Goal: Information Seeking & Learning: Learn about a topic

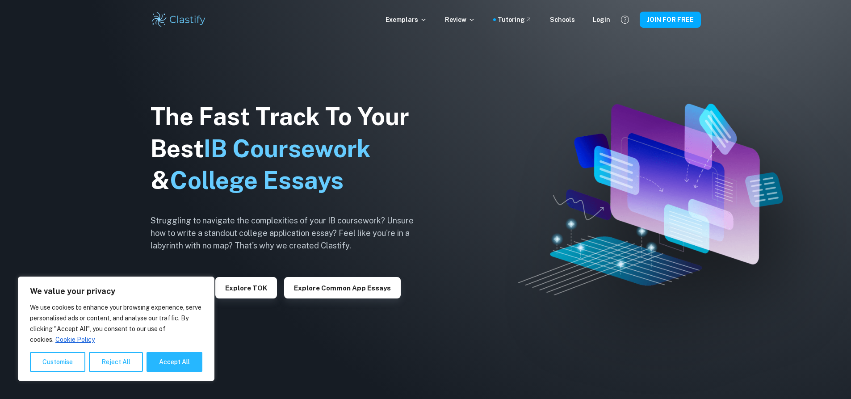
click at [179, 369] on button "Accept All" at bounding box center [175, 362] width 56 height 20
checkbox input "true"
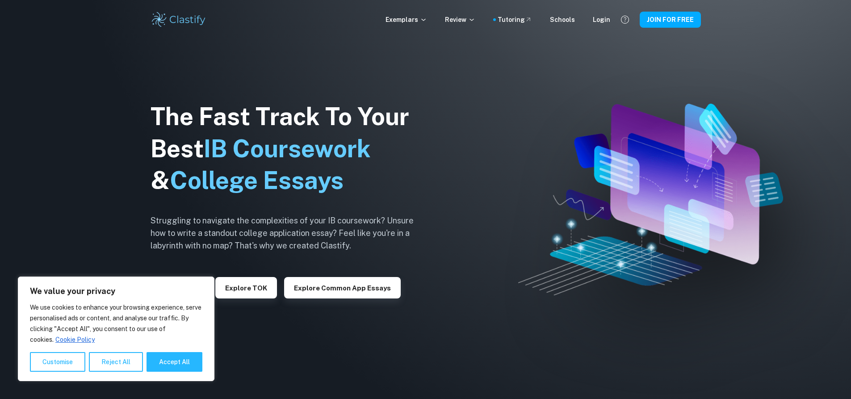
checkbox input "true"
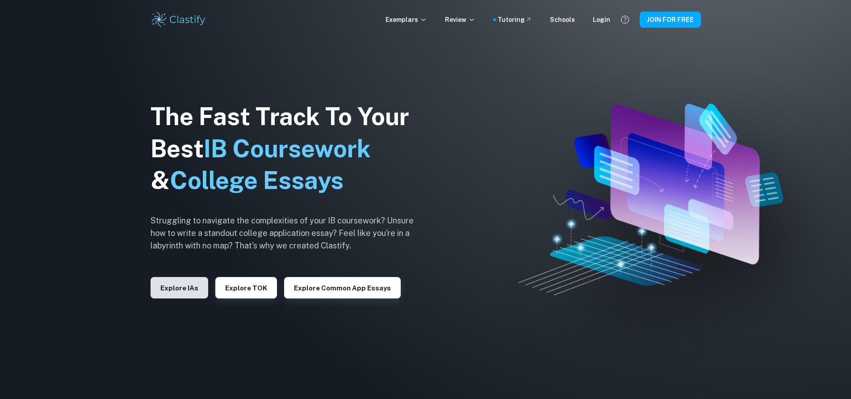
click at [187, 288] on button "Explore IAs" at bounding box center [180, 287] width 58 height 21
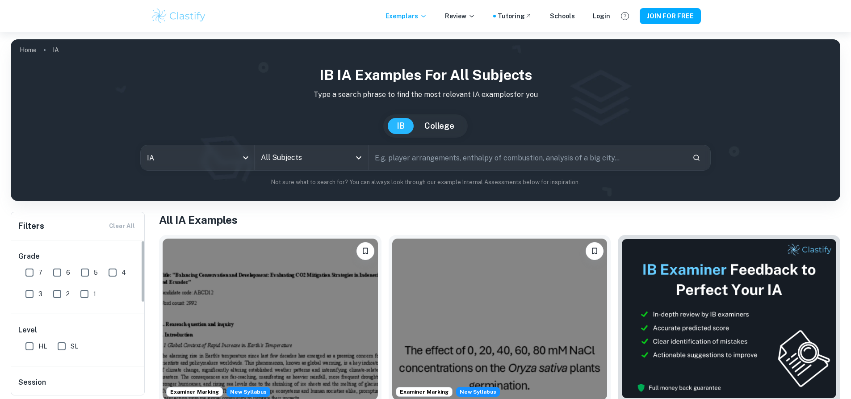
drag, startPoint x: 36, startPoint y: 268, endPoint x: 63, endPoint y: 269, distance: 26.9
click at [37, 268] on input "7" at bounding box center [30, 273] width 18 height 18
checkbox input "true"
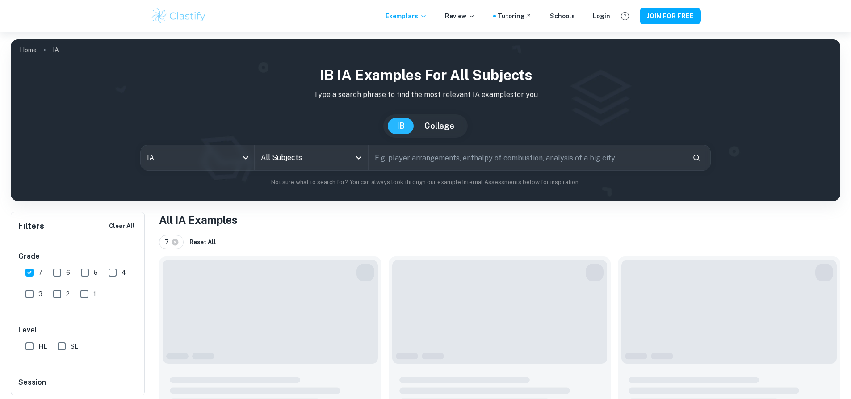
drag, startPoint x: 63, startPoint y: 269, endPoint x: 256, endPoint y: 219, distance: 200.3
click at [63, 270] on input "6" at bounding box center [57, 273] width 18 height 18
checkbox input "true"
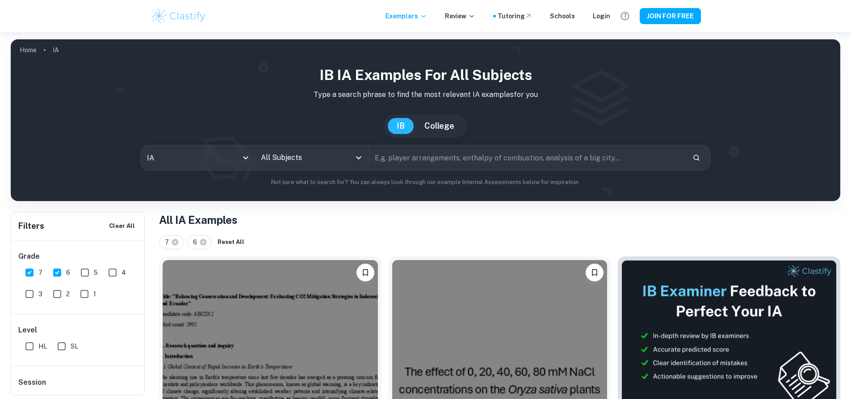
click at [296, 154] on input "All Subjects" at bounding box center [305, 157] width 92 height 17
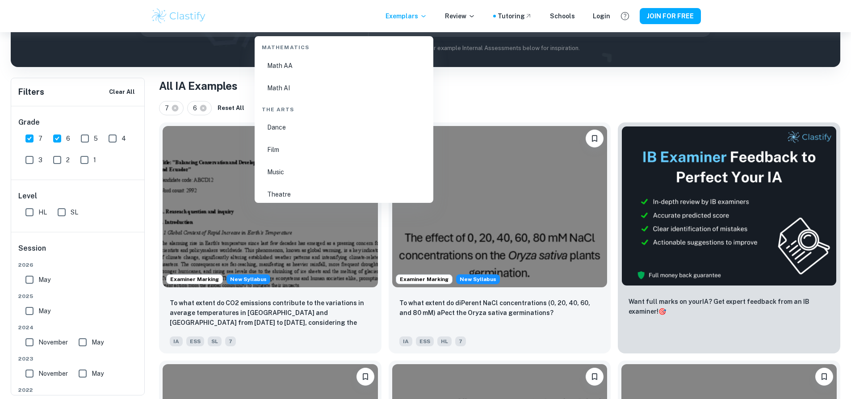
scroll to position [1523, 0]
click at [296, 134] on li "Math AI" at bounding box center [344, 132] width 172 height 21
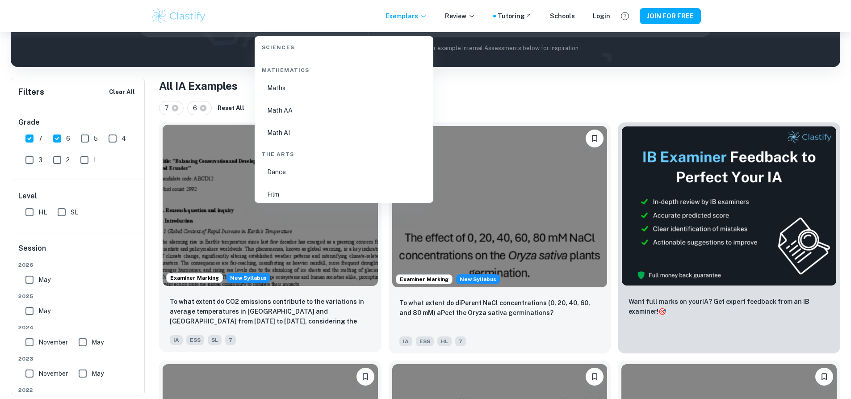
type input "Math AI"
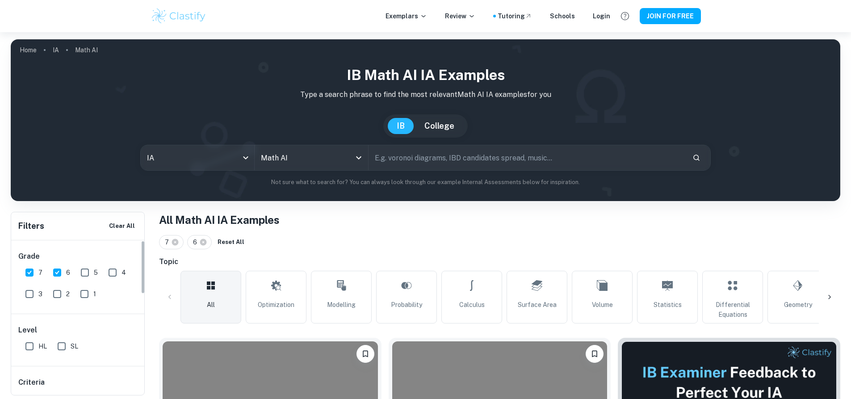
click at [34, 347] on input "HL" at bounding box center [30, 346] width 18 height 18
checkbox input "true"
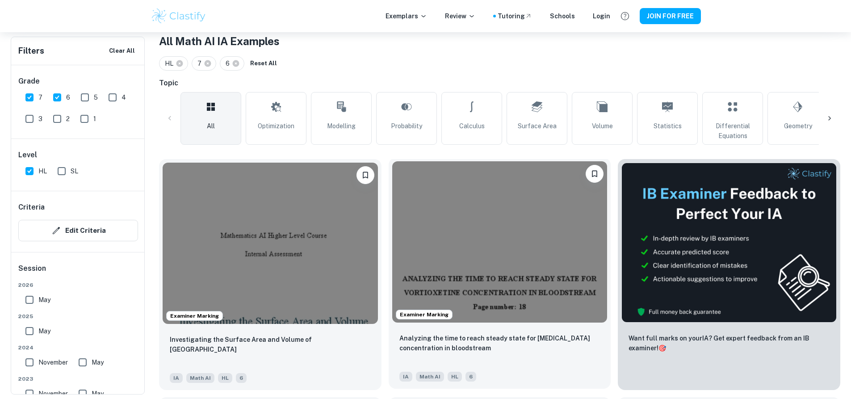
scroll to position [268, 0]
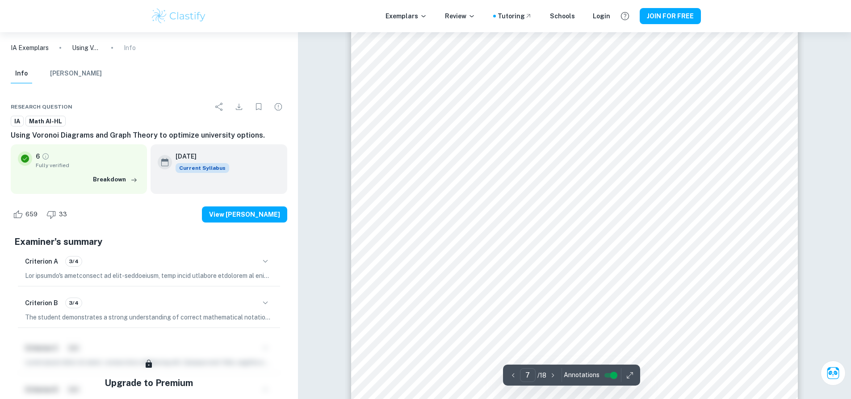
scroll to position [4110, 0]
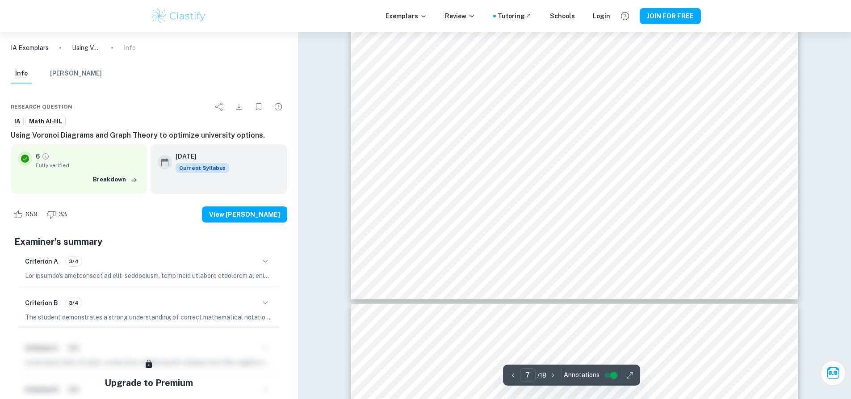
type input "8"
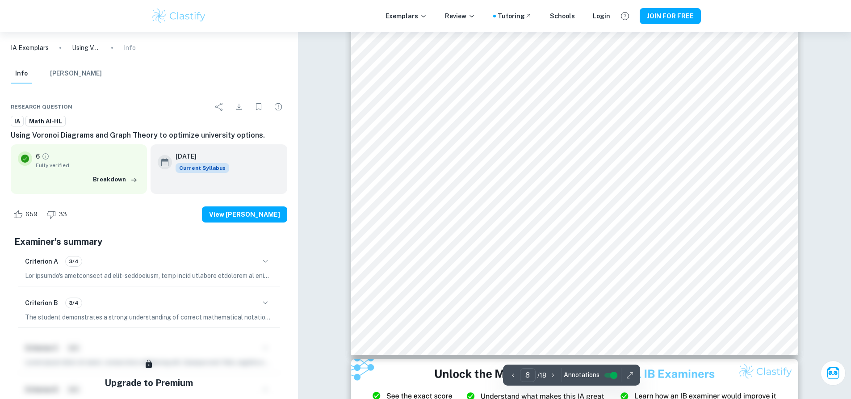
scroll to position [4959, 0]
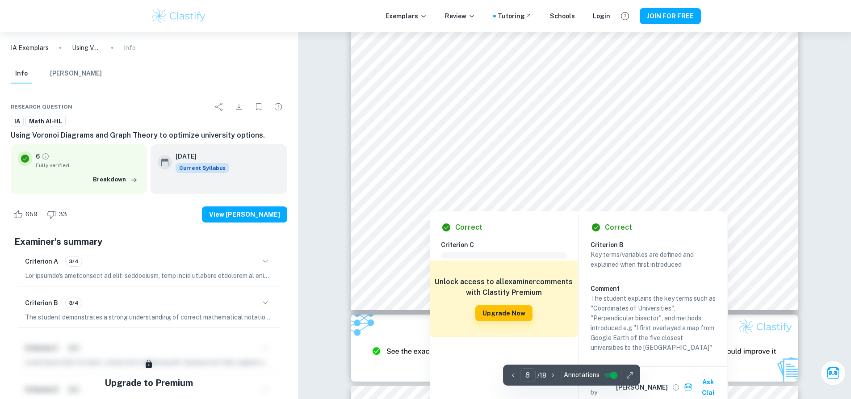
click at [546, 188] on div at bounding box center [577, 183] width 345 height 32
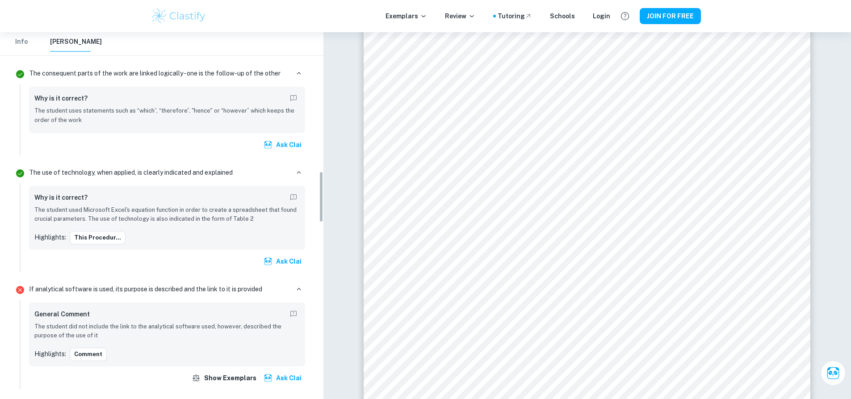
scroll to position [983, 0]
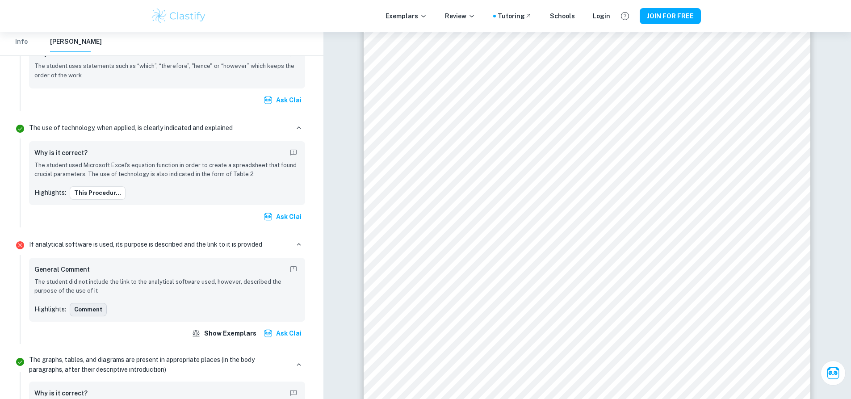
click at [87, 303] on button "Comment" at bounding box center [88, 309] width 37 height 13
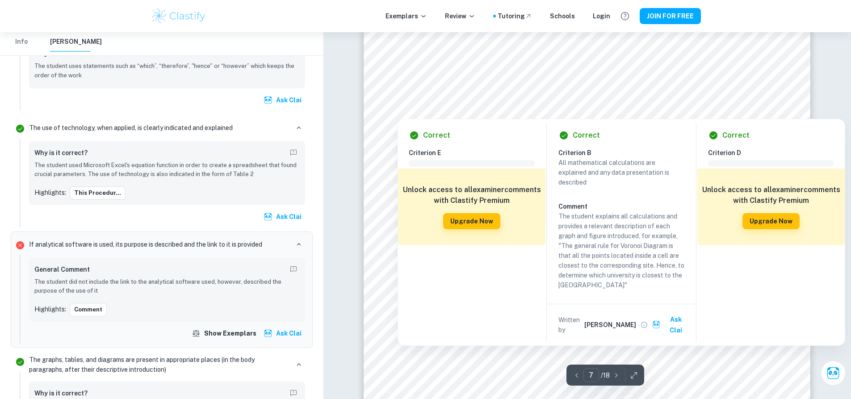
scroll to position [3901, 0]
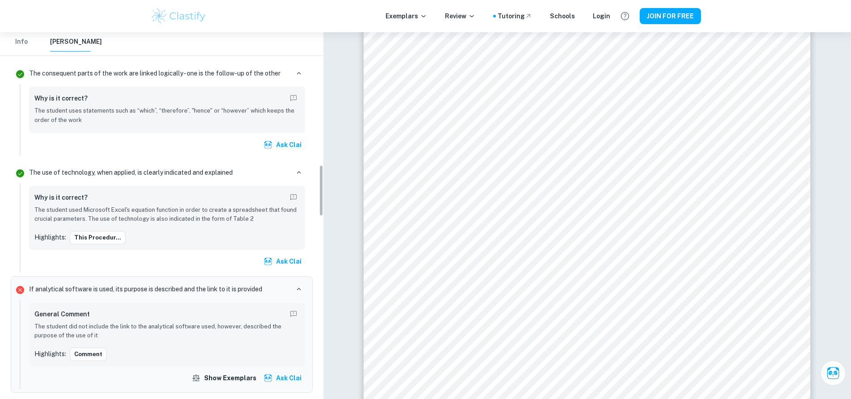
click at [34, 276] on li "If analytical software is used, its purpose is described and the link to it is …" at bounding box center [162, 334] width 302 height 117
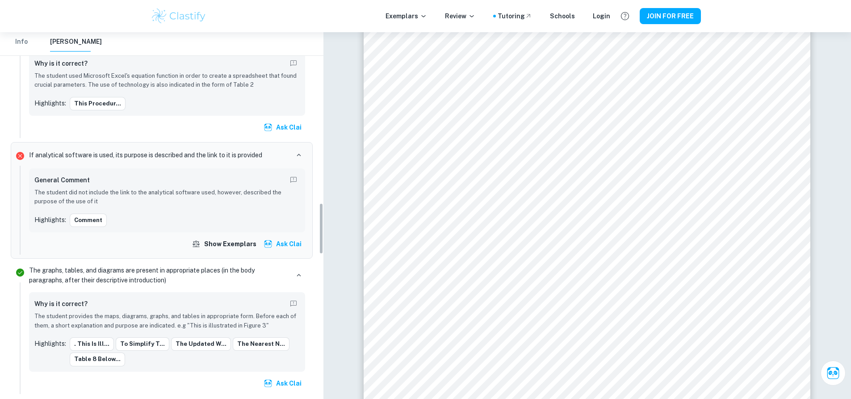
scroll to position [1028, 0]
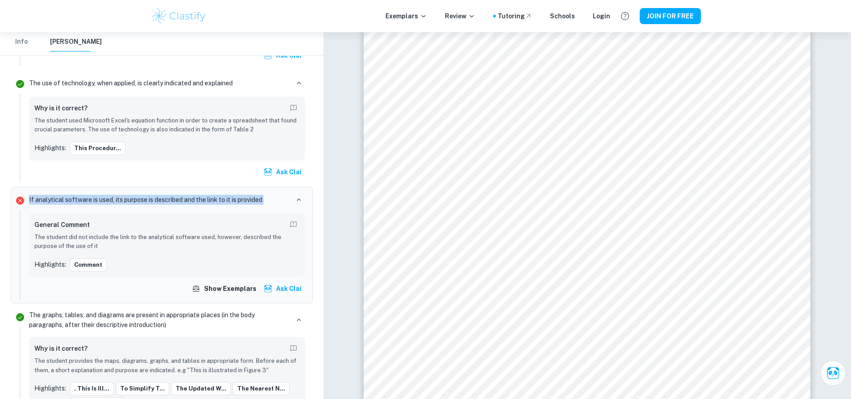
drag, startPoint x: 28, startPoint y: 189, endPoint x: 298, endPoint y: 183, distance: 270.4
click at [298, 191] on div "If analytical software is used, its purpose is described and the link to it is …" at bounding box center [166, 245] width 283 height 109
click at [271, 193] on div "If analytical software is used, its purpose is described and the link to it is …" at bounding box center [167, 199] width 276 height 13
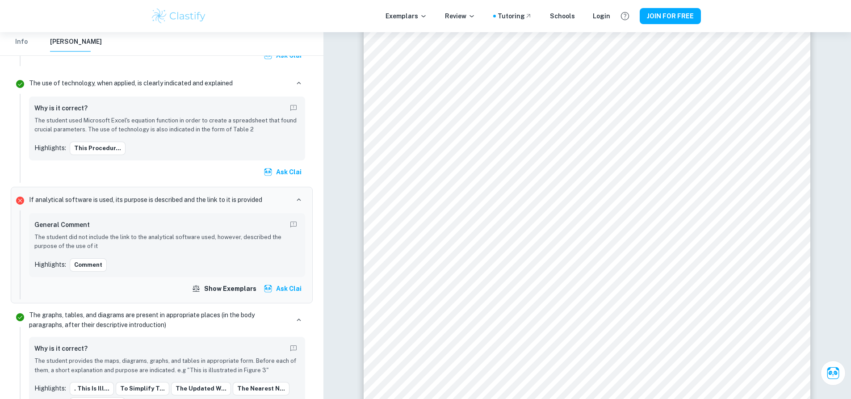
drag, startPoint x: 141, startPoint y: 236, endPoint x: 131, endPoint y: 240, distance: 10.0
click at [141, 236] on p "The student did not include the link to the analytical software used, however, …" at bounding box center [166, 242] width 265 height 18
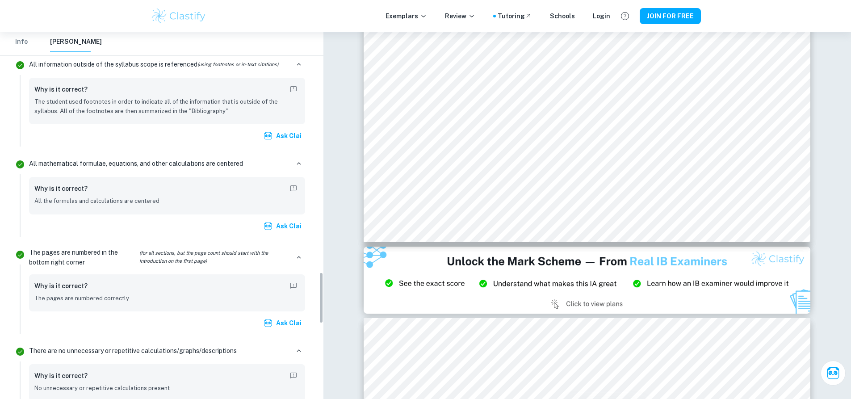
scroll to position [1832, 0]
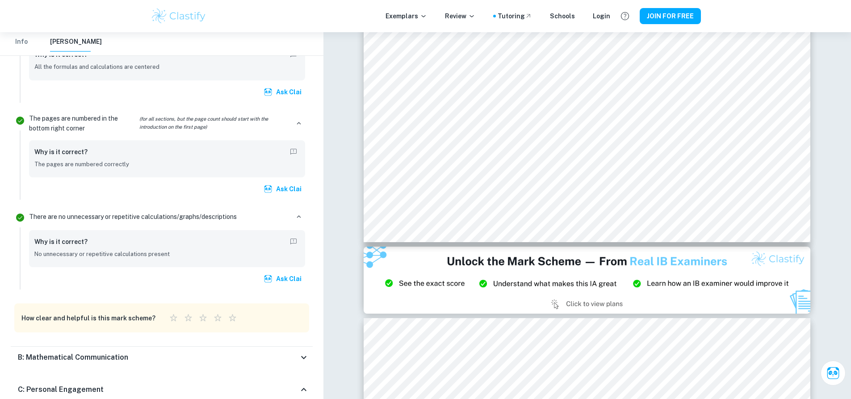
click at [91, 353] on h6 "B: Mathematical Communication" at bounding box center [73, 357] width 110 height 11
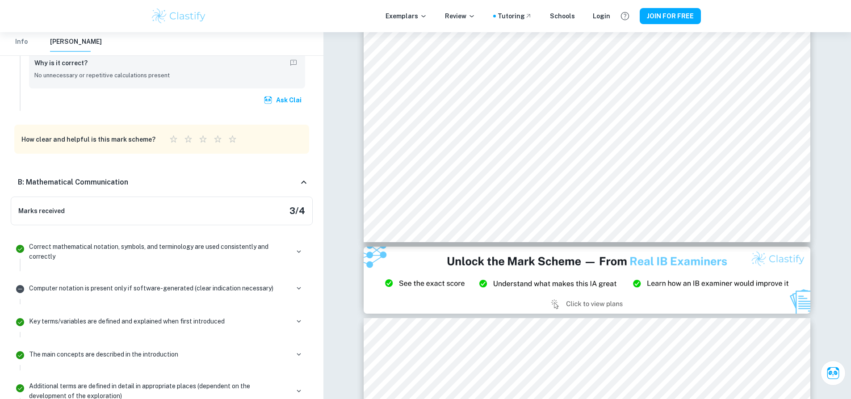
scroll to position [2056, 0]
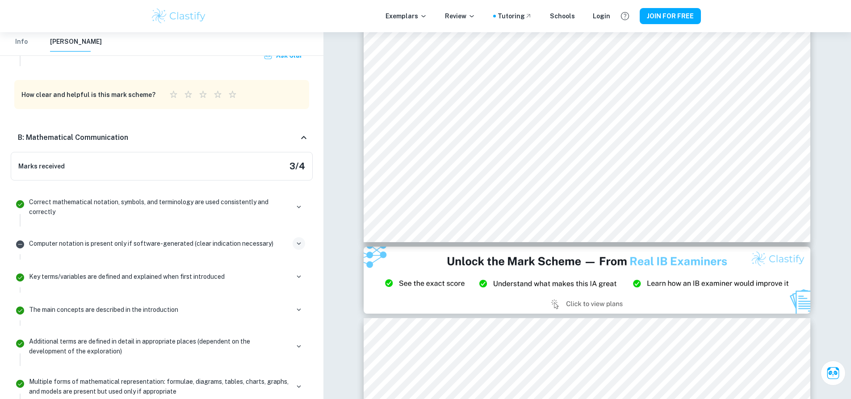
click at [294, 237] on button "button" at bounding box center [299, 243] width 13 height 13
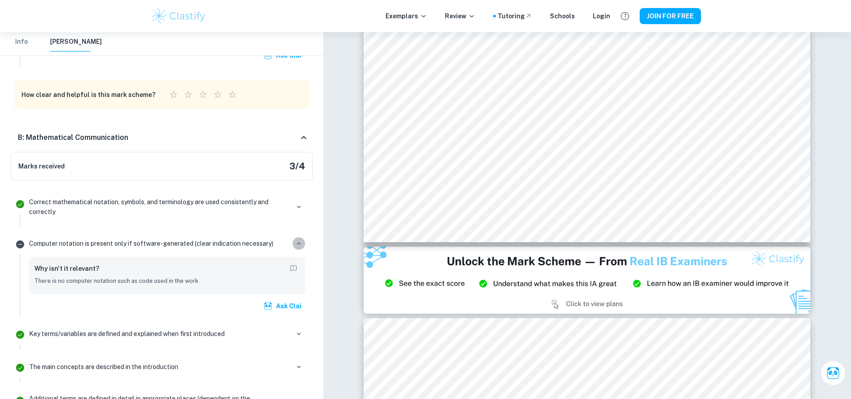
click at [299, 239] on icon "button" at bounding box center [299, 243] width 8 height 8
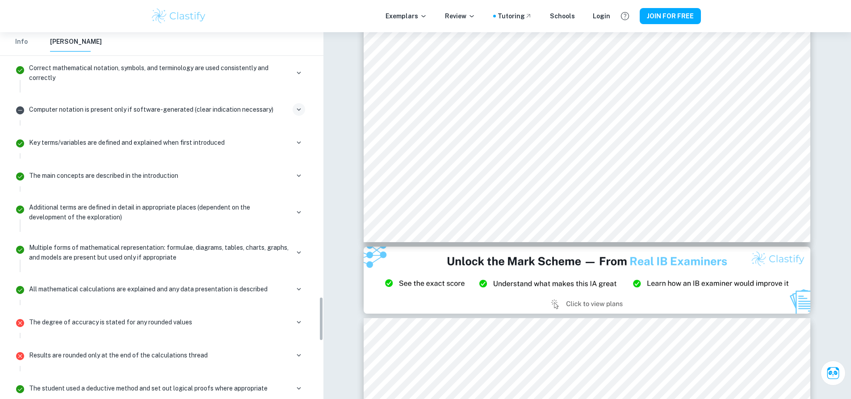
scroll to position [2234, 0]
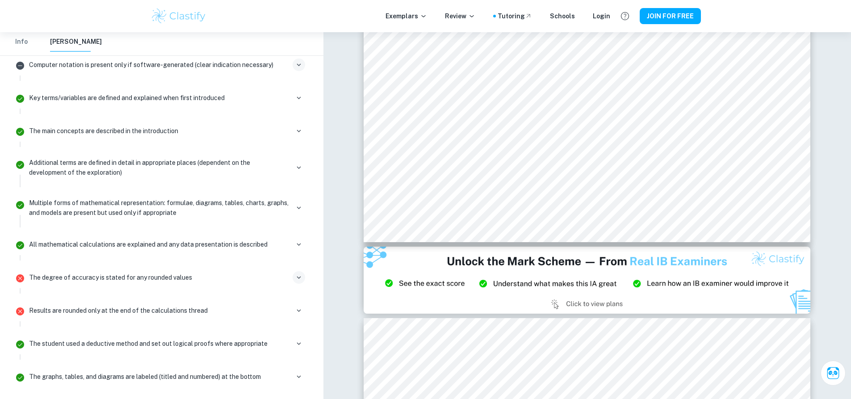
click at [296, 273] on icon "button" at bounding box center [299, 277] width 8 height 8
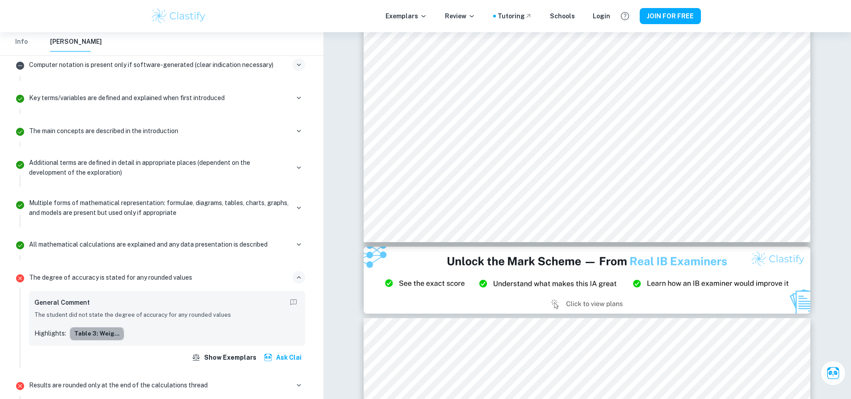
click at [96, 328] on button "Table 3: Weig..." at bounding box center [97, 333] width 55 height 13
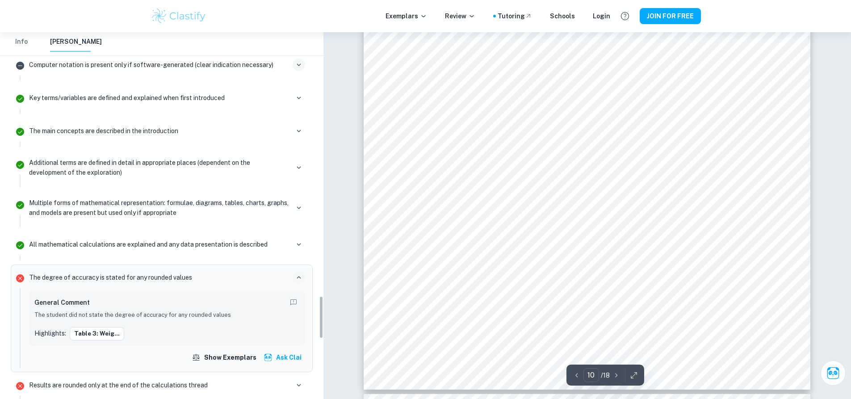
scroll to position [2279, 0]
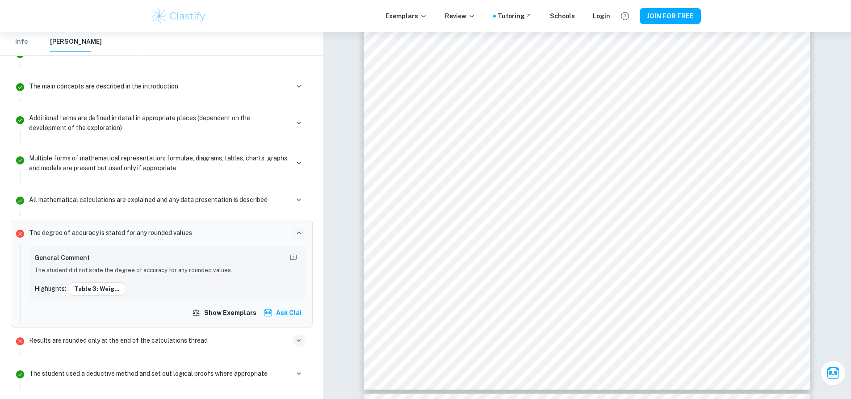
click at [299, 336] on icon "button" at bounding box center [299, 340] width 8 height 8
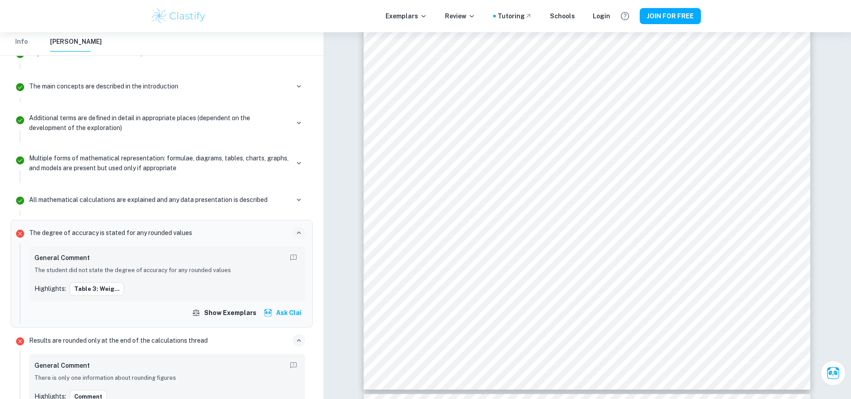
scroll to position [2368, 0]
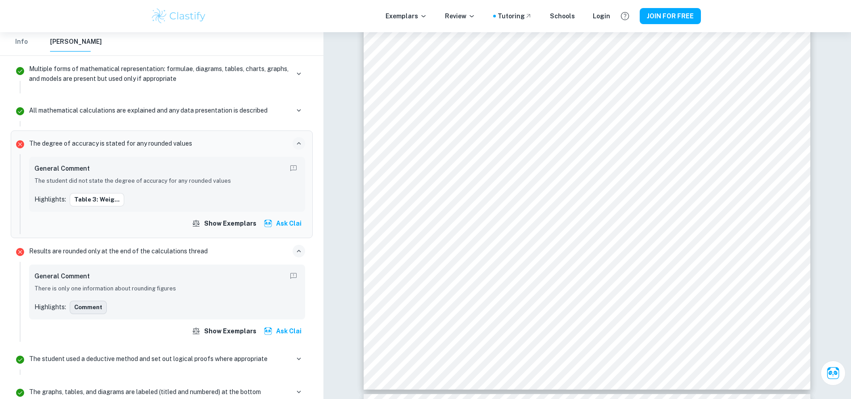
click at [84, 301] on button "Comment" at bounding box center [88, 307] width 37 height 13
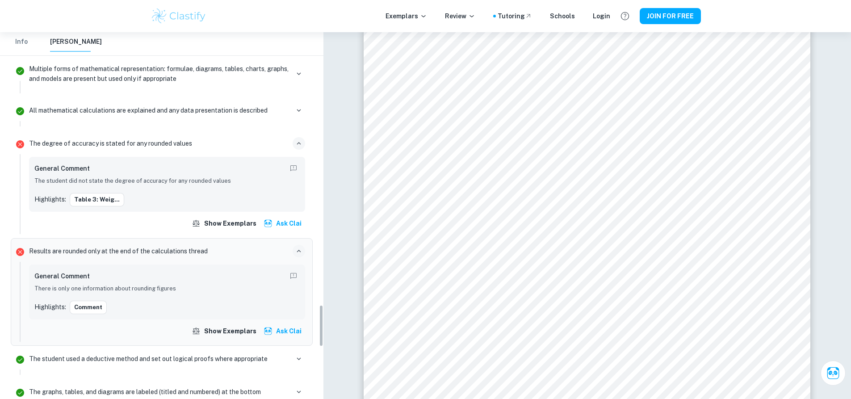
scroll to position [2324, 0]
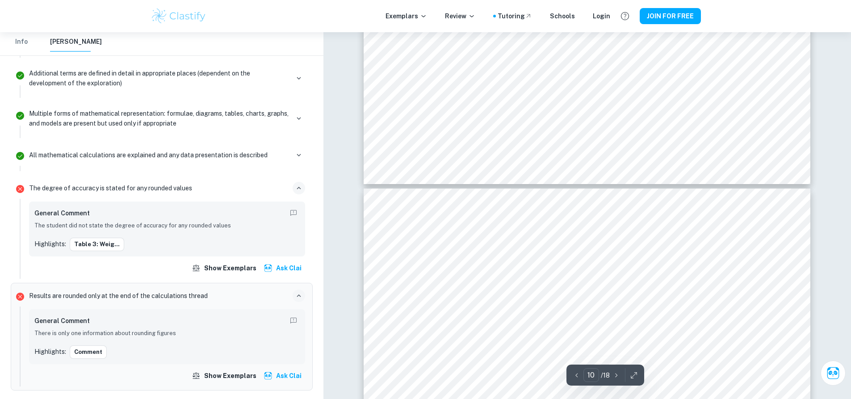
type input "9"
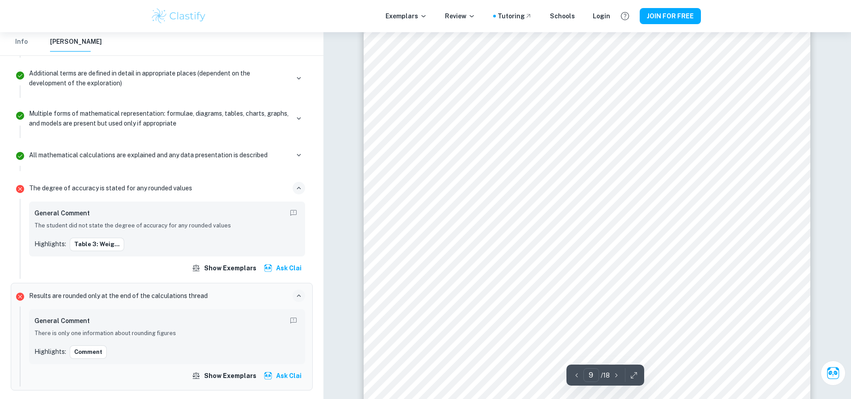
scroll to position [5369, 0]
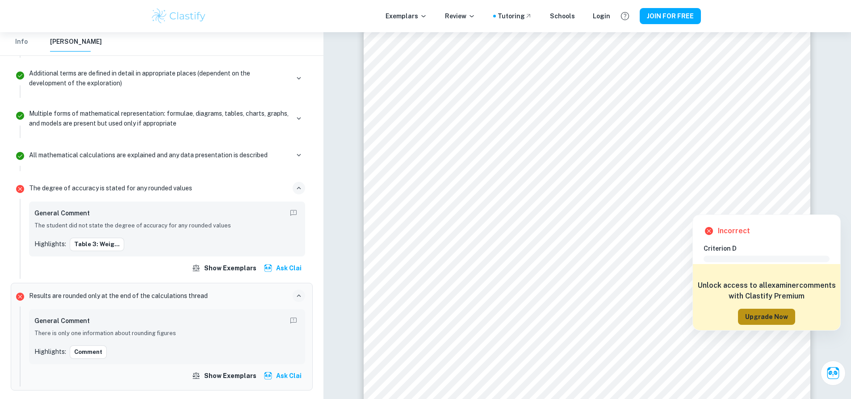
click at [787, 317] on button "Upgrade Now" at bounding box center [766, 317] width 57 height 16
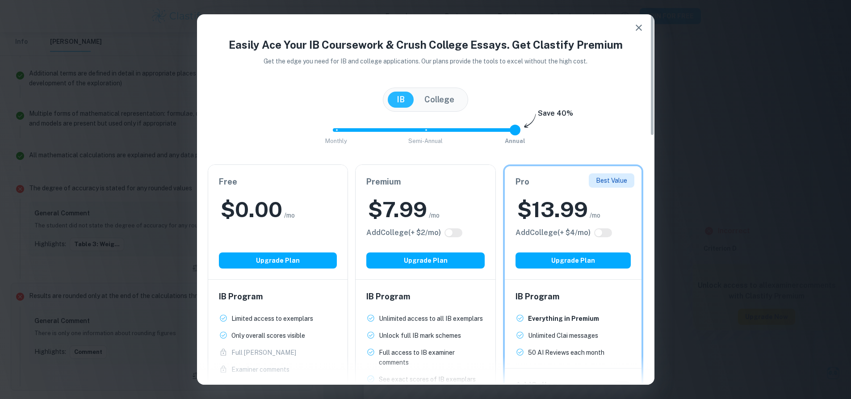
scroll to position [45, 0]
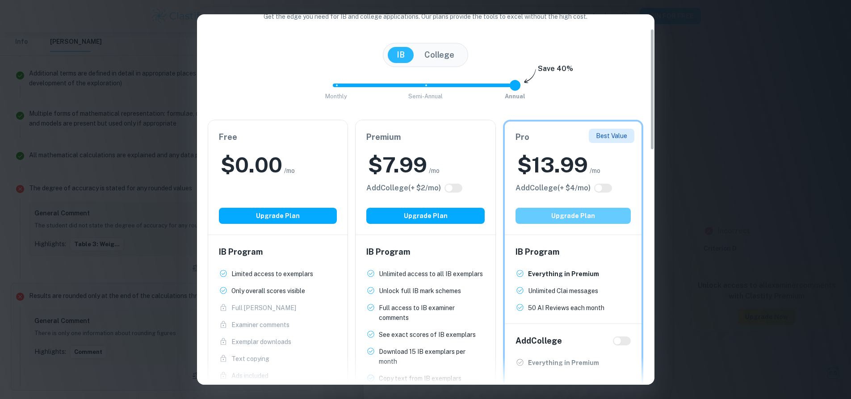
click at [558, 217] on button "Upgrade Plan" at bounding box center [574, 216] width 116 height 16
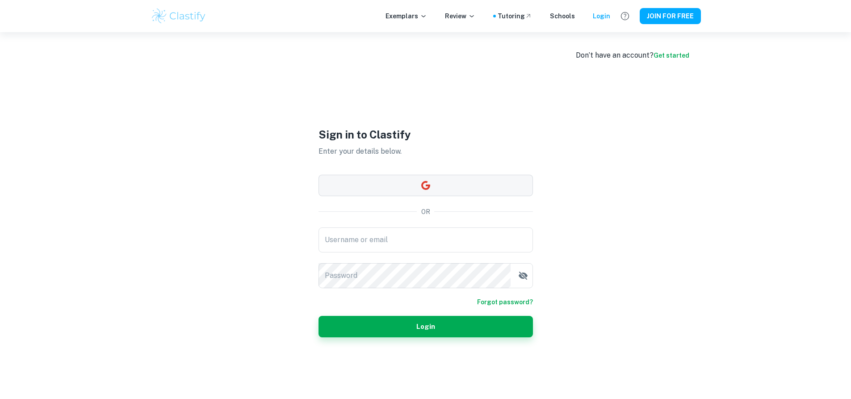
click at [432, 189] on button "button" at bounding box center [426, 185] width 214 height 21
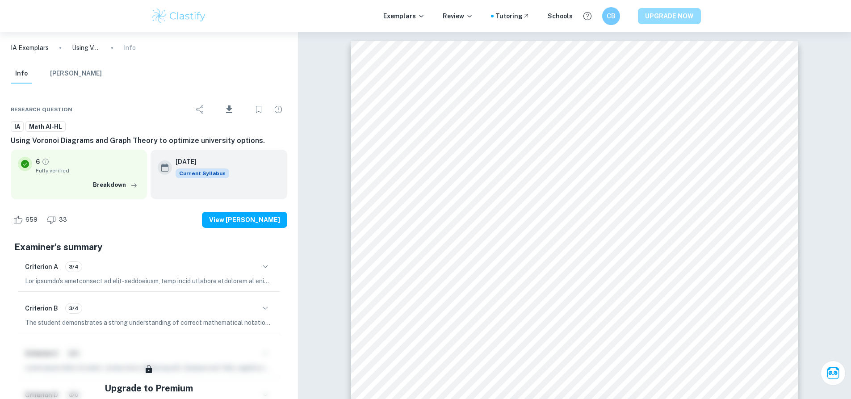
click at [677, 15] on button "UPGRADE NOW" at bounding box center [669, 16] width 63 height 16
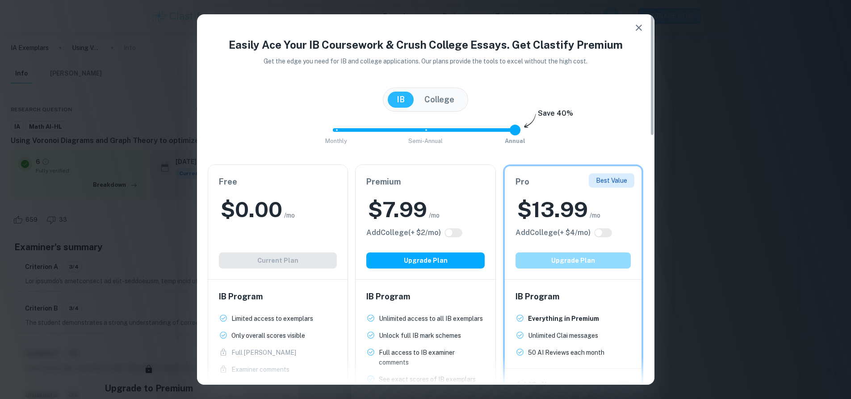
click at [590, 260] on button "Upgrade Plan" at bounding box center [574, 260] width 116 height 16
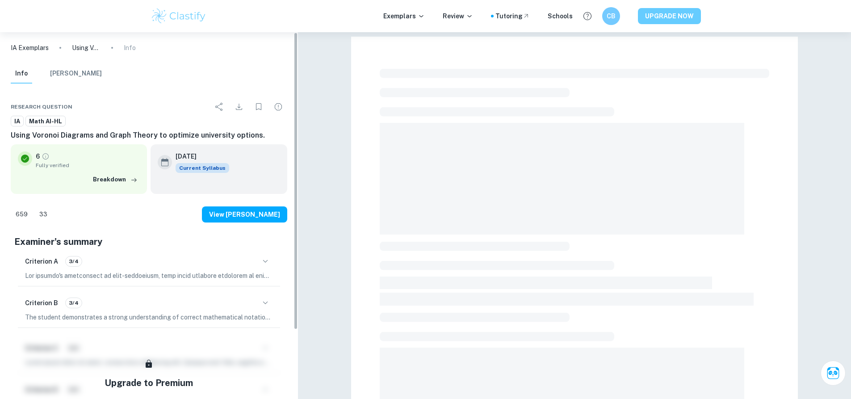
click at [663, 16] on button "UPGRADE NOW" at bounding box center [669, 16] width 63 height 16
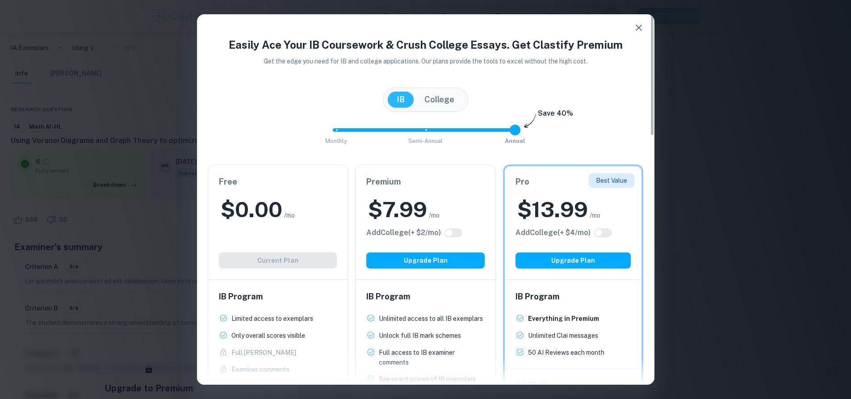
scroll to position [89, 0]
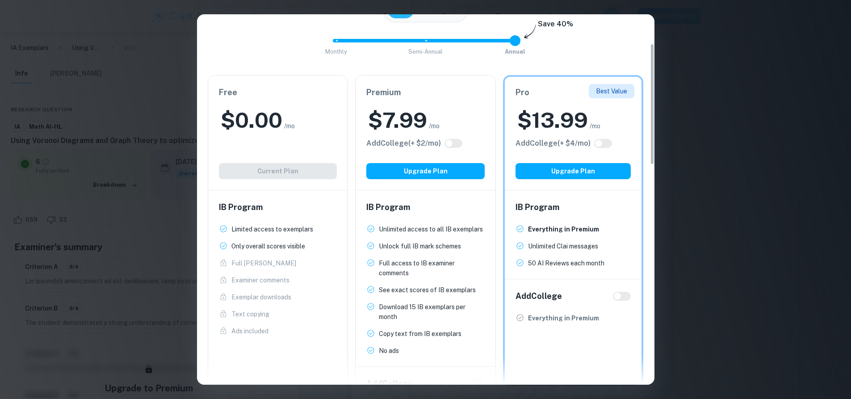
click at [290, 131] on div "$ 0.00 /mo" at bounding box center [278, 120] width 118 height 29
click at [426, 115] on h2 "$ 7.99" at bounding box center [397, 120] width 59 height 29
click at [444, 170] on button "Upgrade Plan" at bounding box center [425, 171] width 118 height 16
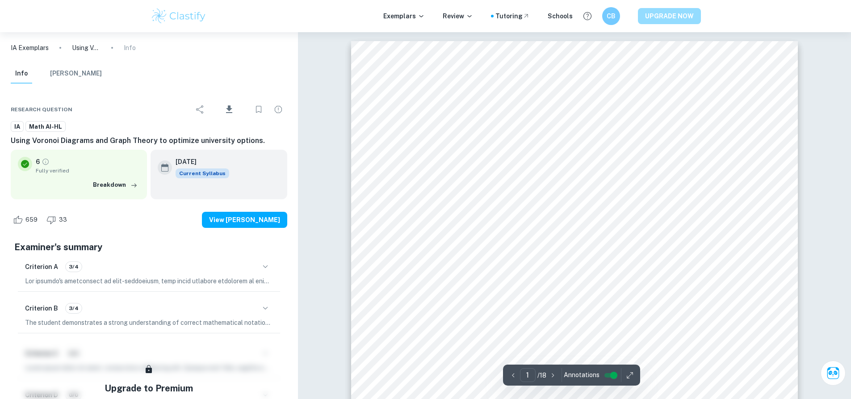
click at [660, 21] on button "UPGRADE NOW" at bounding box center [669, 16] width 63 height 16
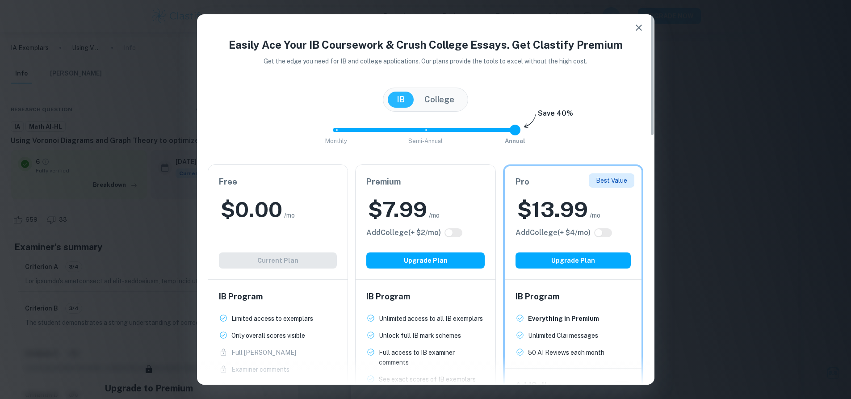
type input "0"
drag, startPoint x: 518, startPoint y: 129, endPoint x: 347, endPoint y: 126, distance: 171.6
click at [510, 126] on span at bounding box center [515, 130] width 11 height 11
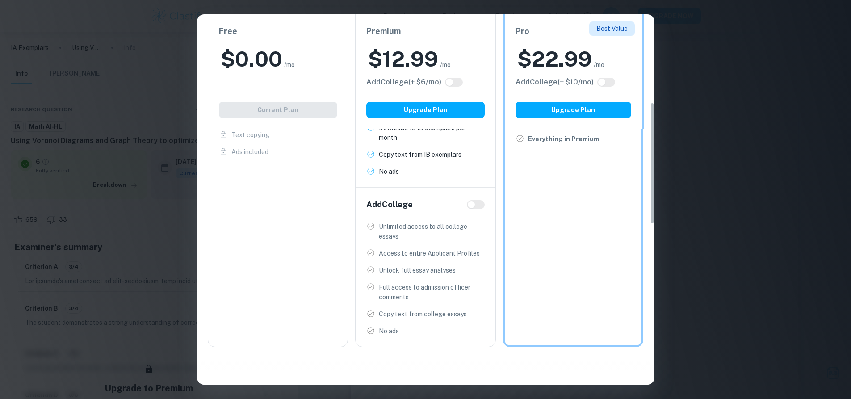
scroll to position [89, 0]
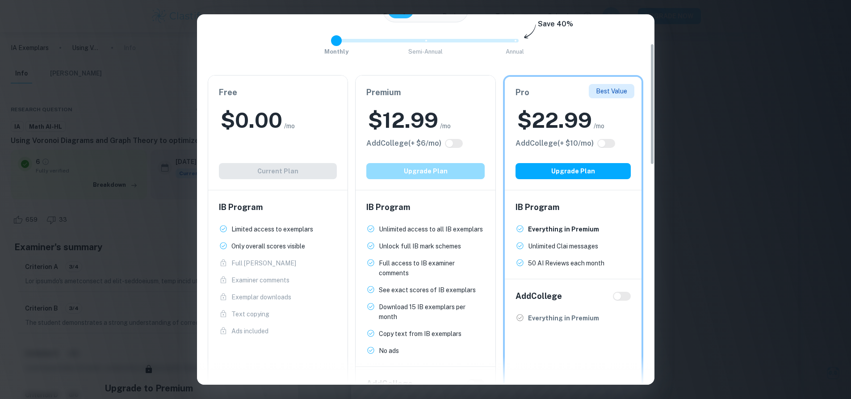
click at [451, 164] on button "Upgrade Plan" at bounding box center [425, 171] width 118 height 16
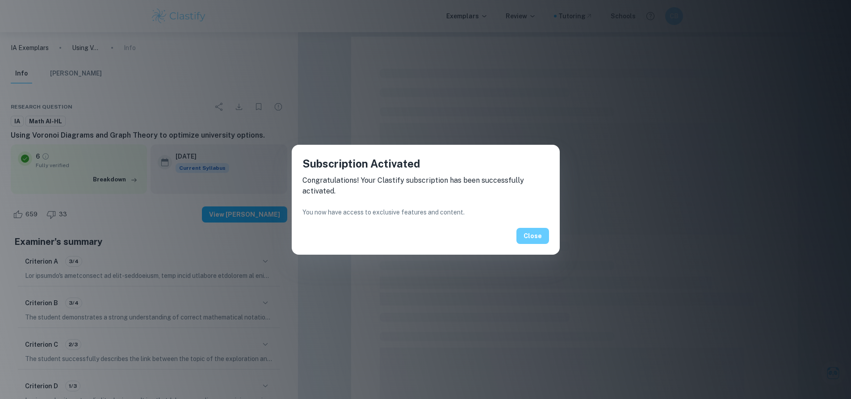
click at [530, 235] on button "Close" at bounding box center [532, 236] width 33 height 16
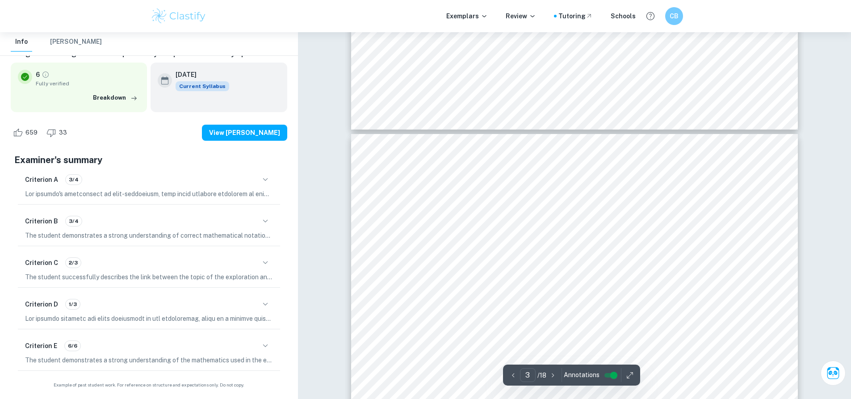
scroll to position [1296, 0]
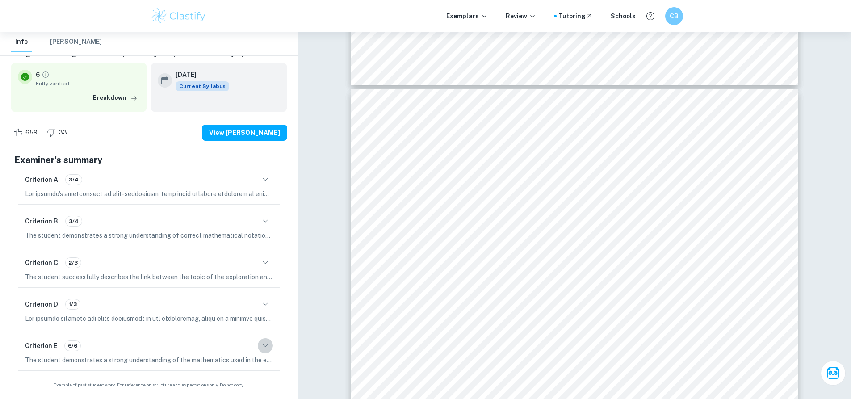
click at [268, 344] on icon "button" at bounding box center [265, 345] width 11 height 11
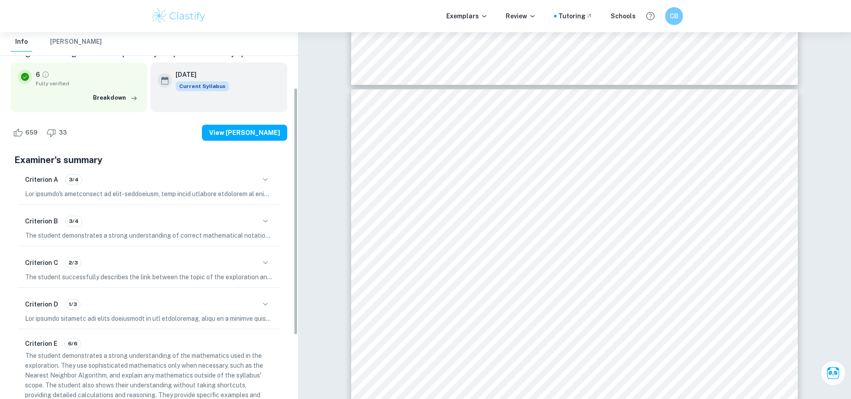
scroll to position [176, 0]
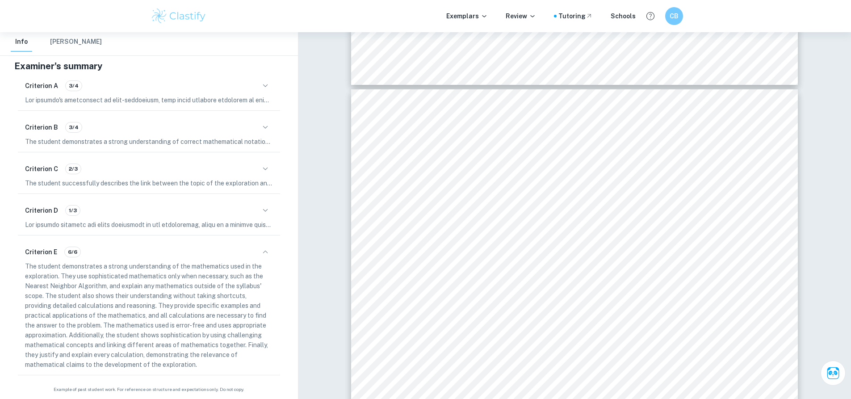
click at [257, 253] on div "Criterion E 6/6" at bounding box center [149, 251] width 248 height 15
click at [263, 251] on icon "button" at bounding box center [265, 252] width 11 height 11
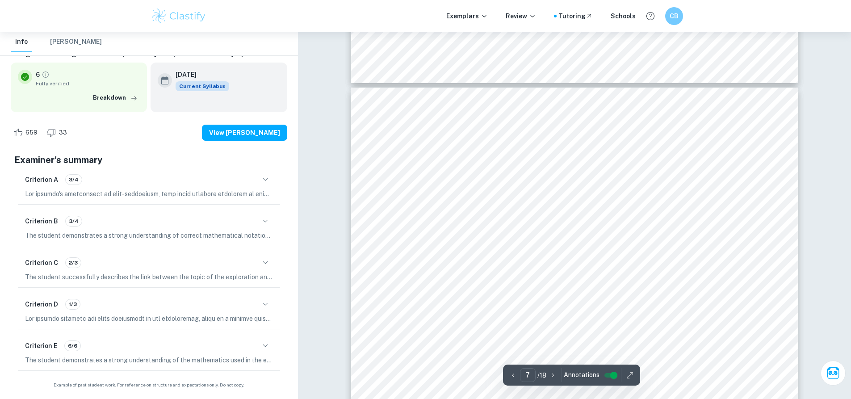
scroll to position [4021, 0]
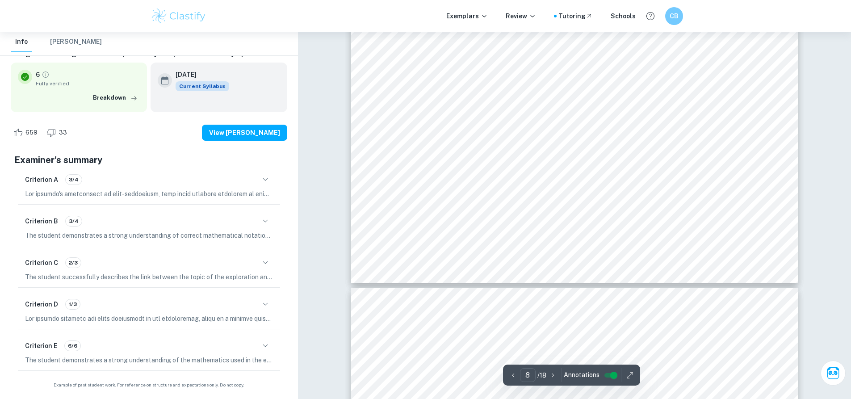
type input "9"
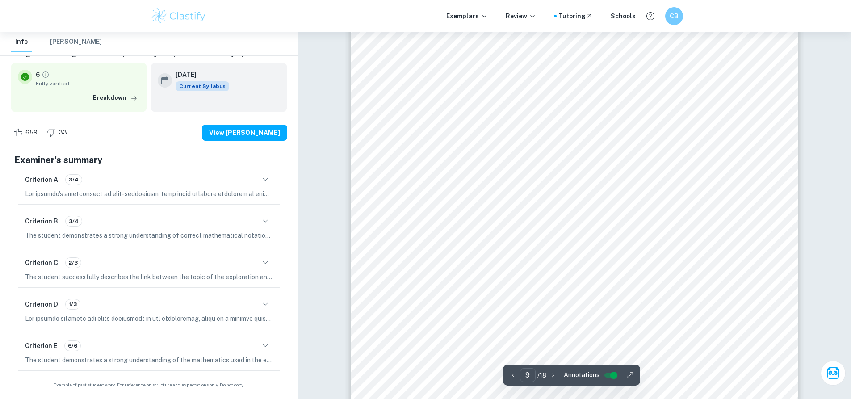
scroll to position [5406, 0]
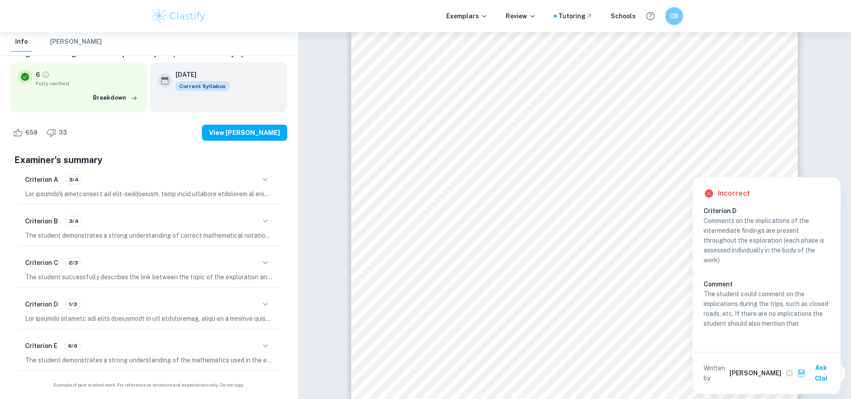
click at [748, 319] on p "The student could comment on the implications during the trips, such as closed …" at bounding box center [767, 308] width 126 height 39
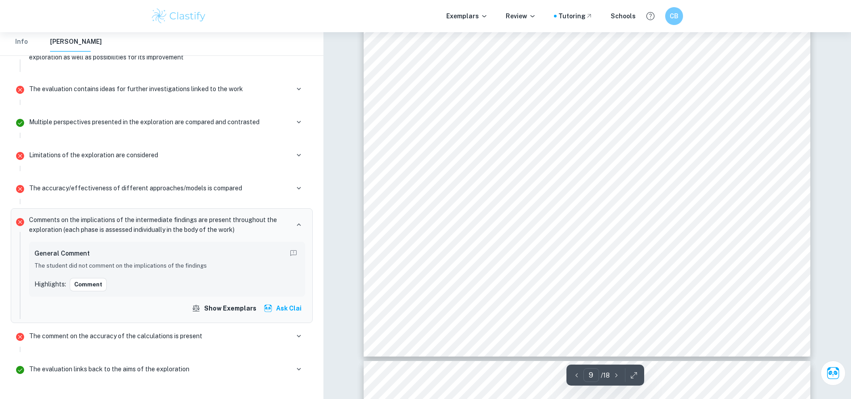
scroll to position [5317, 0]
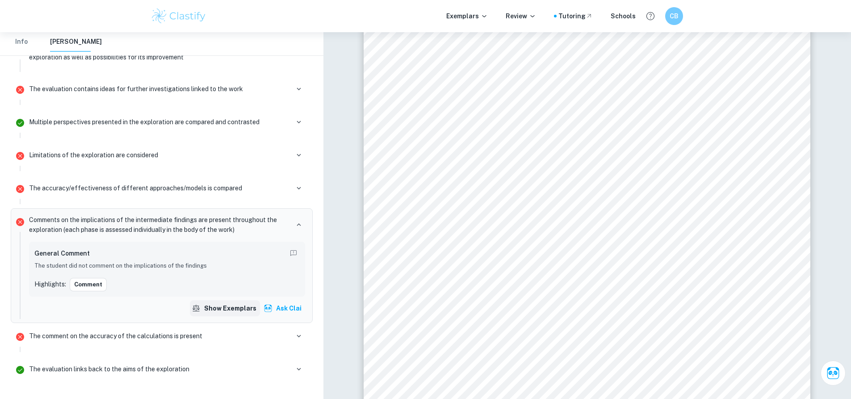
click at [234, 300] on button "Show exemplars" at bounding box center [225, 308] width 70 height 16
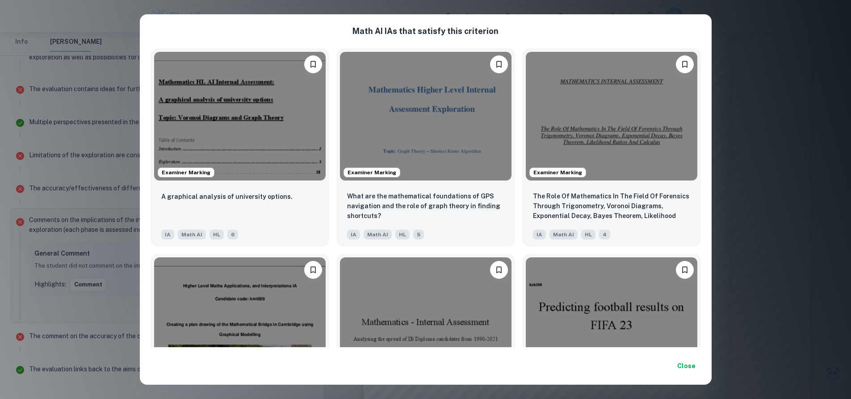
click at [776, 17] on div "Math AI IA s that satisfy this criterion Examiner Marking A graphical analysis …" at bounding box center [425, 199] width 851 height 399
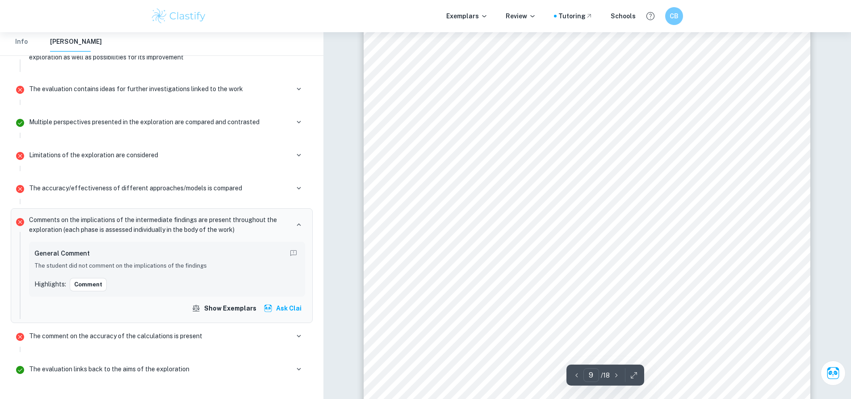
scroll to position [5272, 0]
click at [273, 149] on div "Limitations of the exploration are considered" at bounding box center [167, 155] width 276 height 13
drag, startPoint x: 64, startPoint y: 143, endPoint x: 53, endPoint y: 151, distance: 13.5
click at [64, 150] on p "Limitations of the exploration are considered" at bounding box center [93, 155] width 129 height 10
click at [54, 150] on p "Limitations of the exploration are considered" at bounding box center [93, 155] width 129 height 10
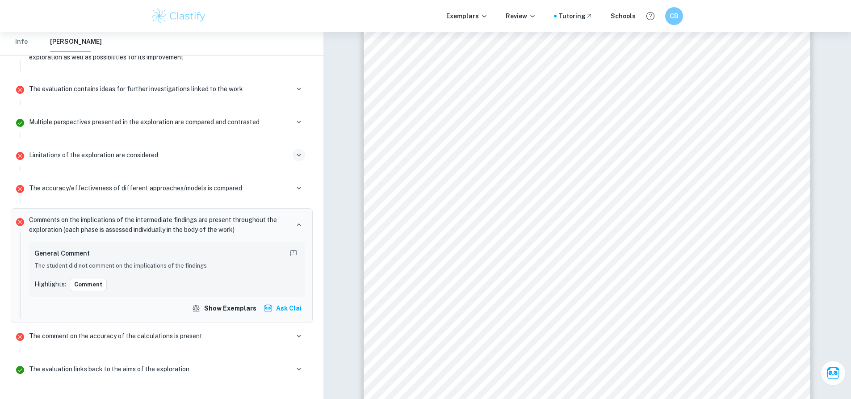
click at [302, 151] on icon "button" at bounding box center [299, 155] width 8 height 8
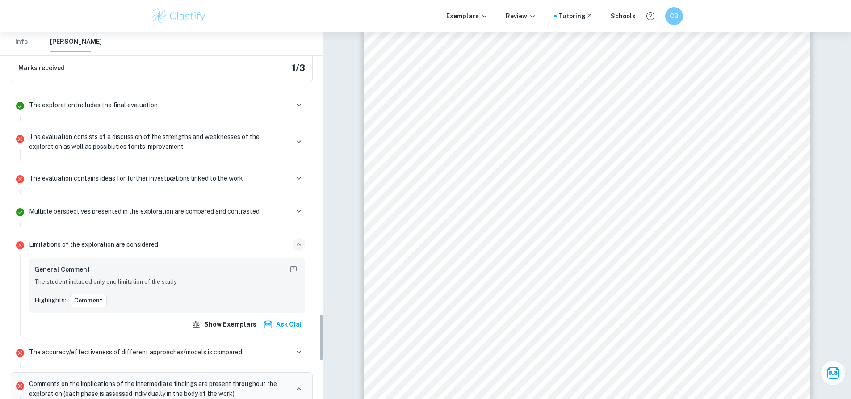
scroll to position [2159, 0]
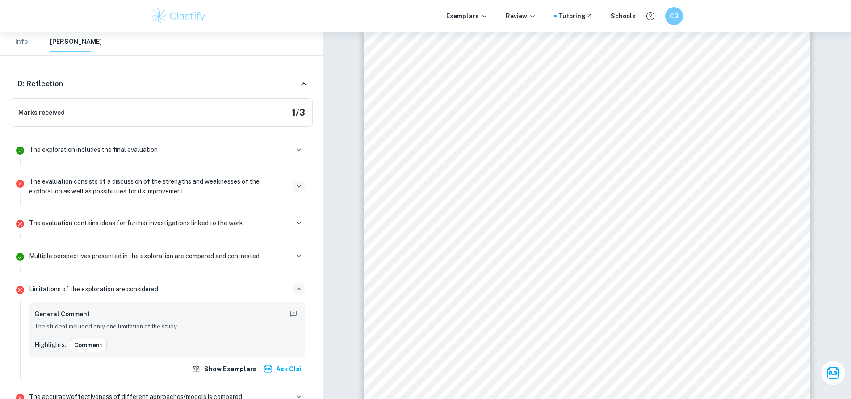
click at [296, 182] on icon "button" at bounding box center [299, 186] width 8 height 8
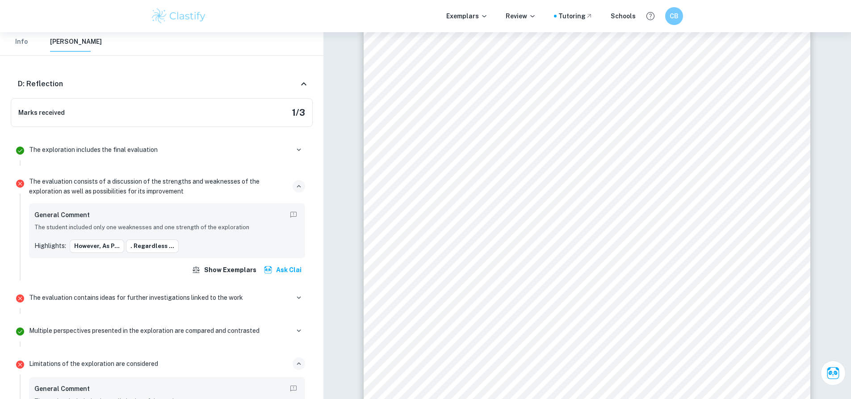
click at [129, 177] on p "The evaluation consists of a discussion of the strengths and weaknesses of the …" at bounding box center [159, 186] width 260 height 20
click at [109, 239] on button "However, as p..." at bounding box center [97, 245] width 55 height 13
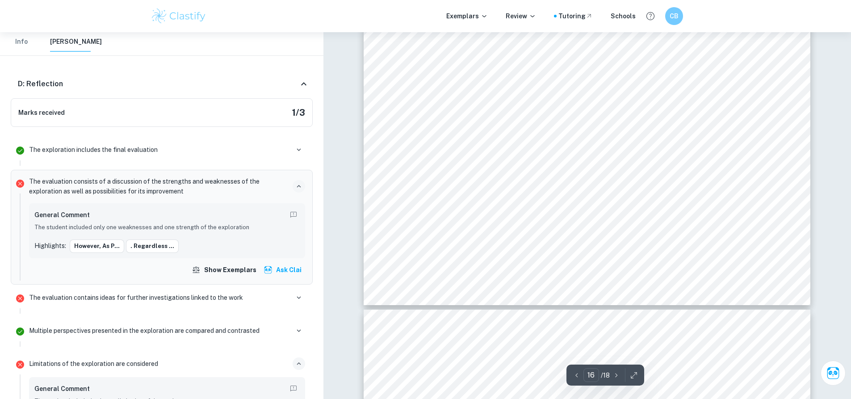
click at [289, 178] on div "The evaluation consists of a discussion of the strengths and weaknesses of the …" at bounding box center [167, 186] width 276 height 20
click at [299, 182] on icon "button" at bounding box center [299, 186] width 8 height 8
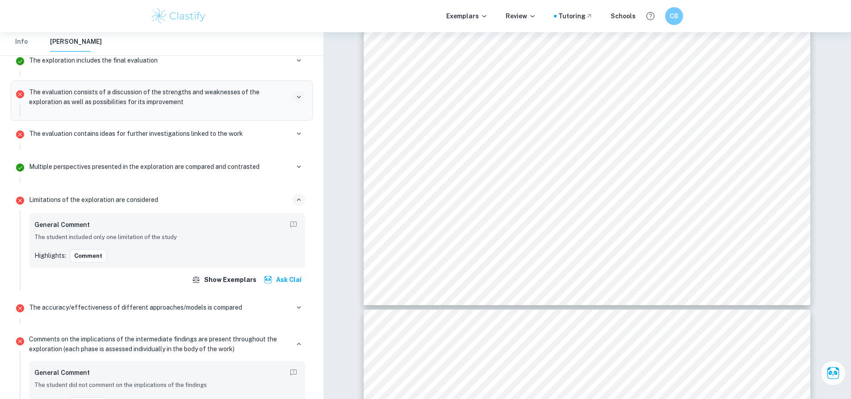
scroll to position [2293, 0]
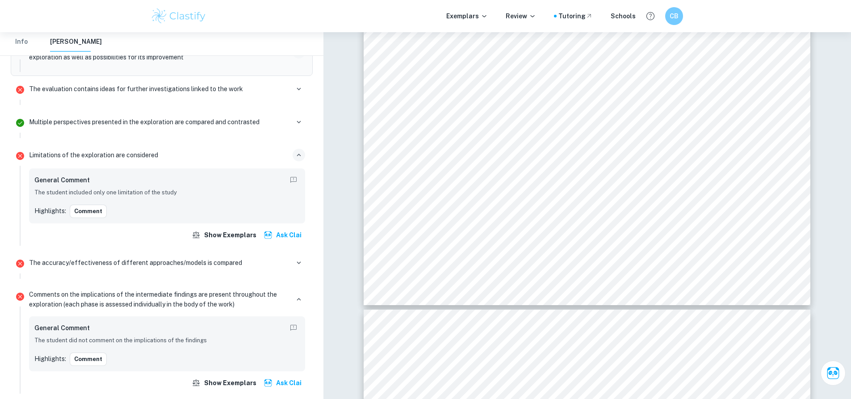
drag, startPoint x: 93, startPoint y: 346, endPoint x: 492, endPoint y: 252, distance: 410.1
click at [93, 353] on button "Comment" at bounding box center [88, 359] width 37 height 13
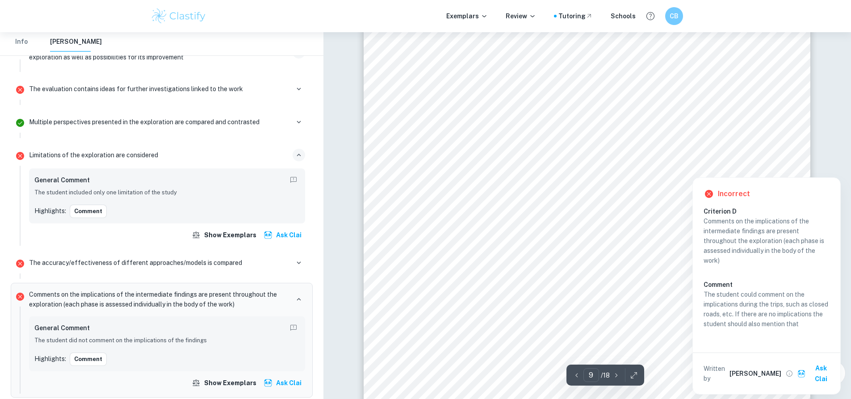
scroll to position [5379, 0]
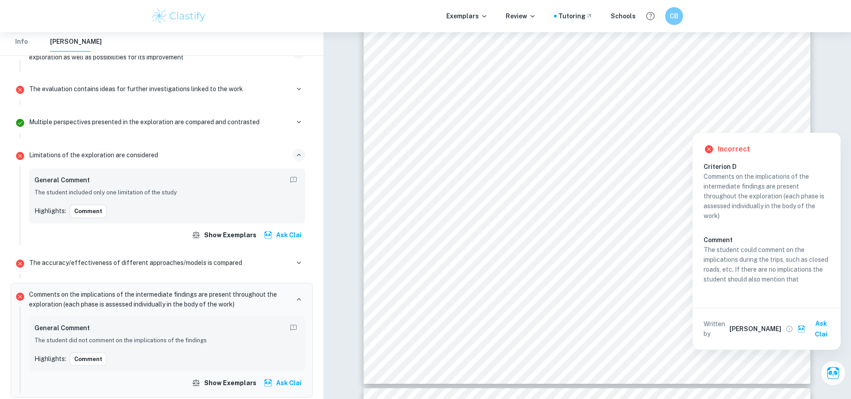
drag, startPoint x: 761, startPoint y: 323, endPoint x: 808, endPoint y: 260, distance: 78.6
click at [808, 260] on p "The student could comment on the implications during the trips, such as closed …" at bounding box center [767, 264] width 126 height 39
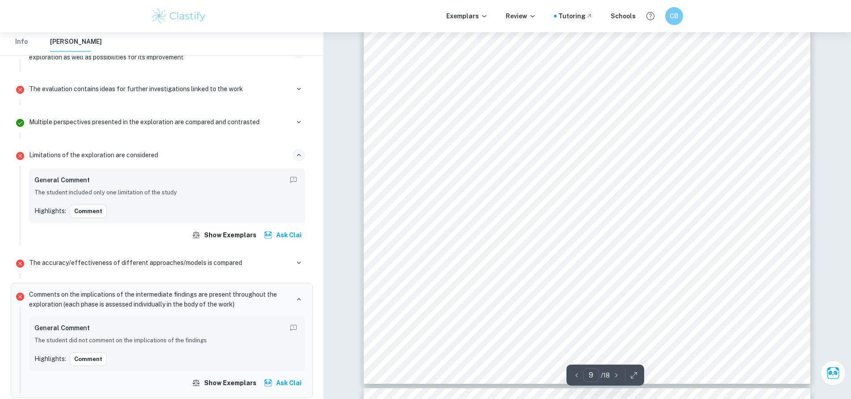
scroll to position [2368, 0]
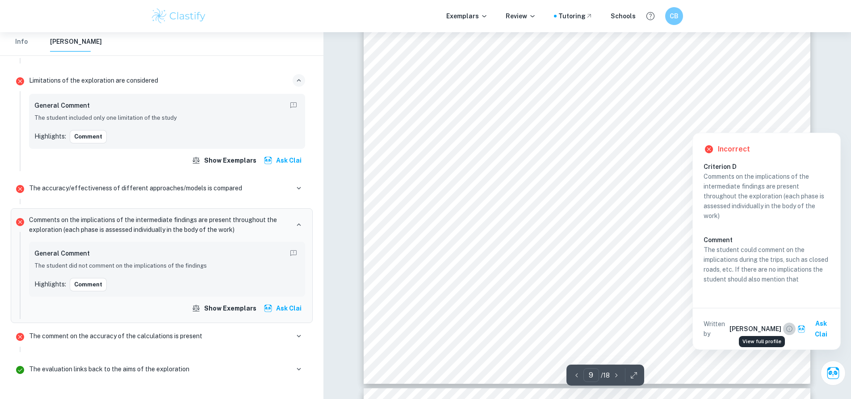
click at [785, 325] on icon "View full profile" at bounding box center [789, 329] width 8 height 8
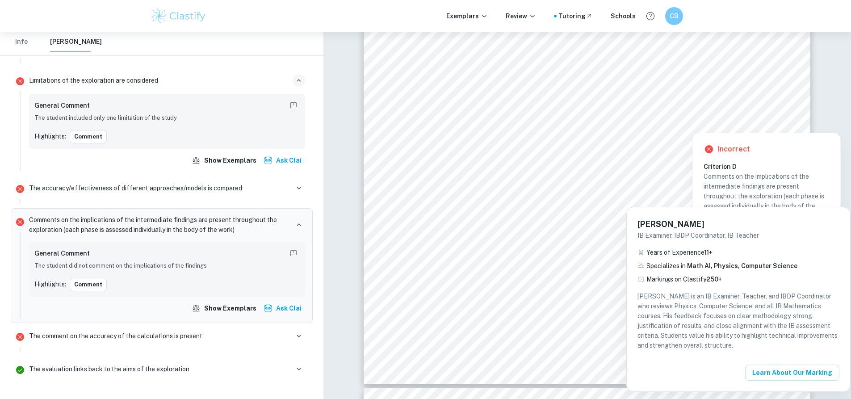
click at [579, 288] on div at bounding box center [425, 199] width 851 height 399
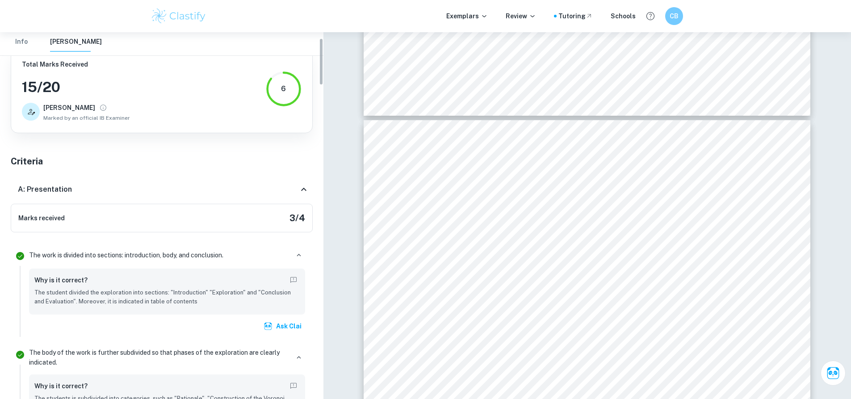
scroll to position [0, 0]
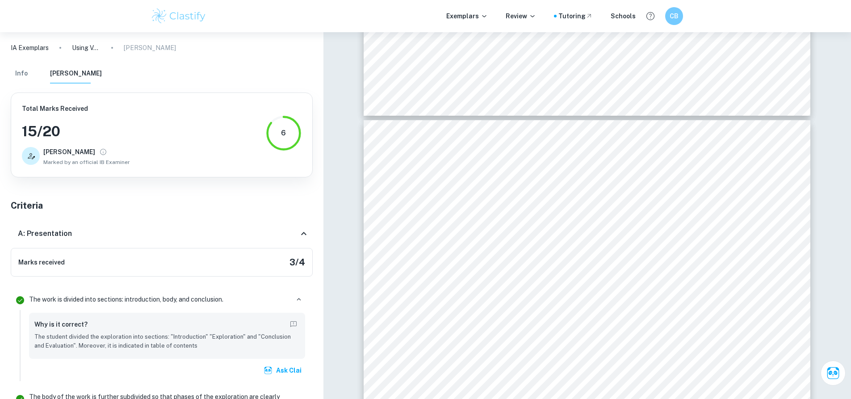
drag, startPoint x: 304, startPoint y: 227, endPoint x: 298, endPoint y: 228, distance: 6.4
click at [298, 229] on div "A: Presentation" at bounding box center [162, 233] width 302 height 29
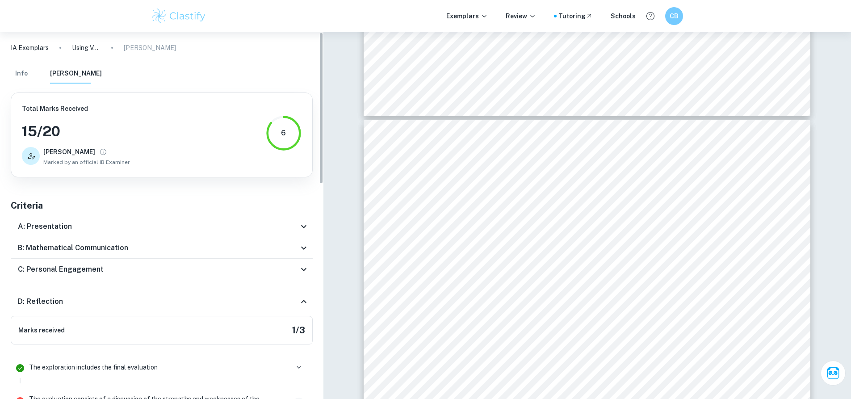
click at [306, 304] on icon at bounding box center [303, 301] width 11 height 11
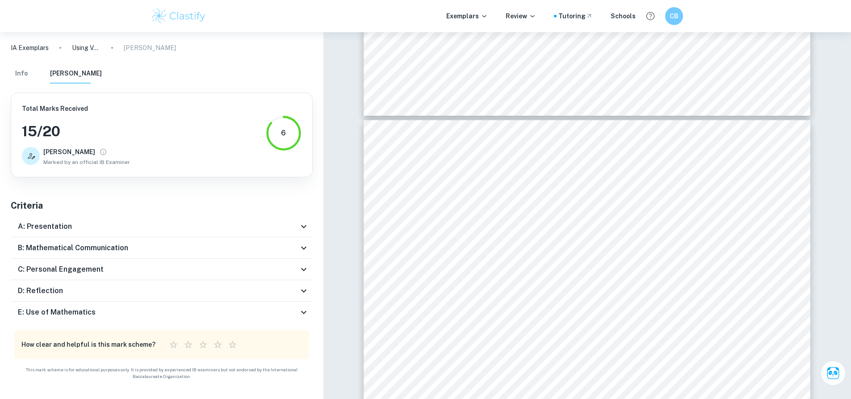
click at [305, 268] on icon at bounding box center [303, 269] width 11 height 11
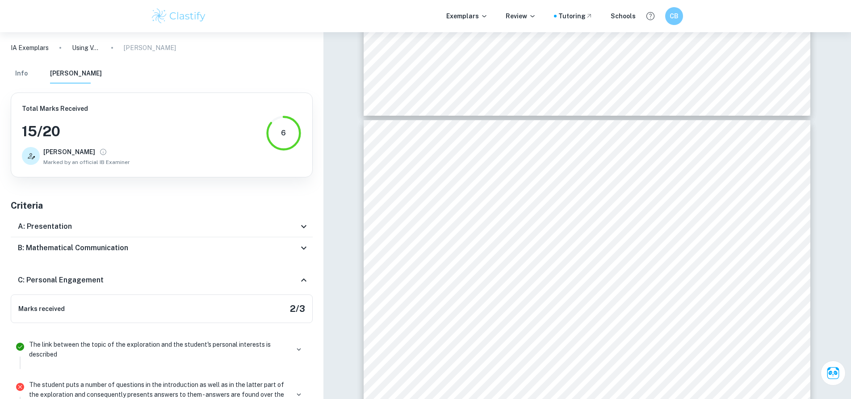
click at [303, 281] on icon at bounding box center [303, 280] width 11 height 11
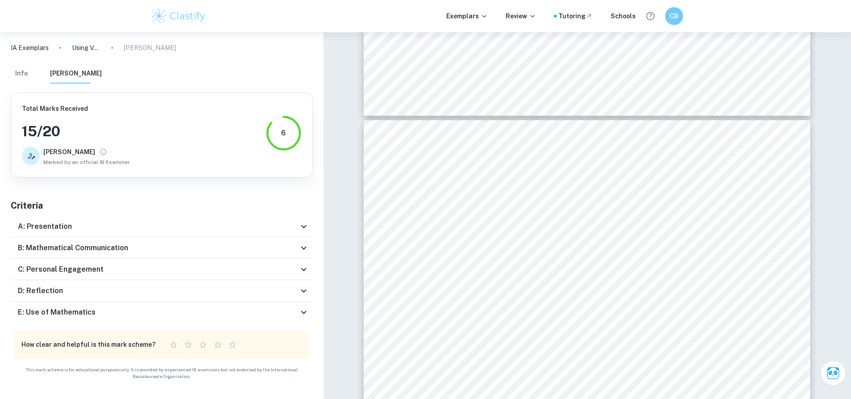
scroll to position [5692, 0]
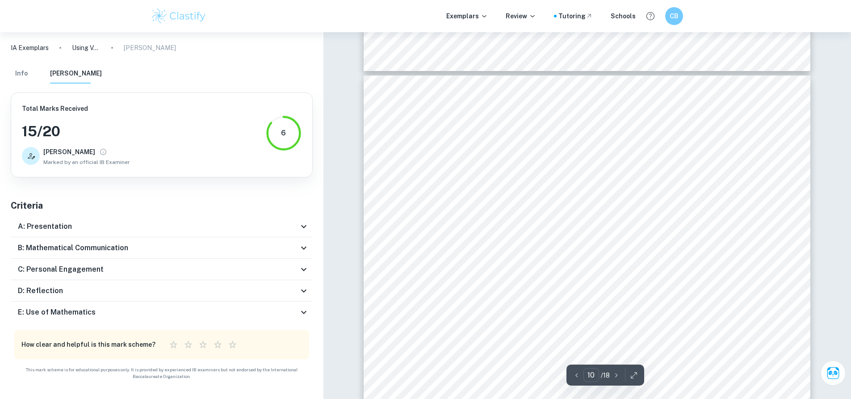
click at [302, 286] on icon at bounding box center [303, 290] width 11 height 11
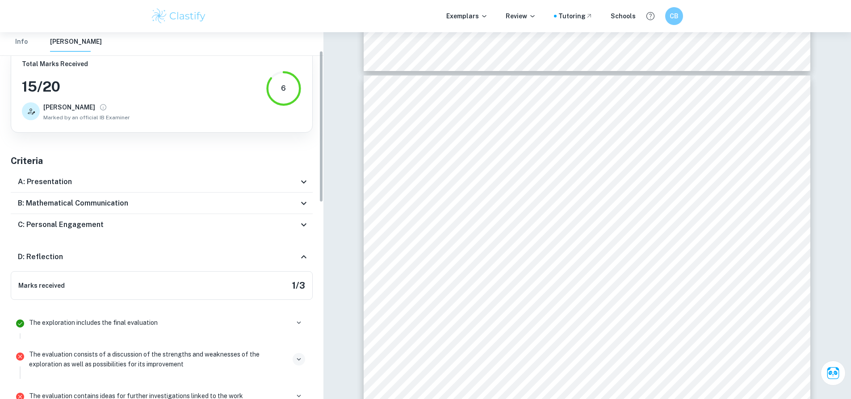
scroll to position [134, 0]
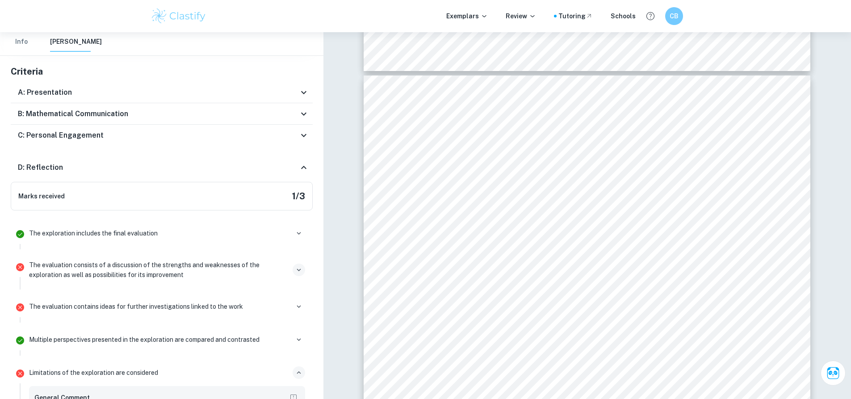
click at [302, 169] on icon at bounding box center [303, 167] width 11 height 11
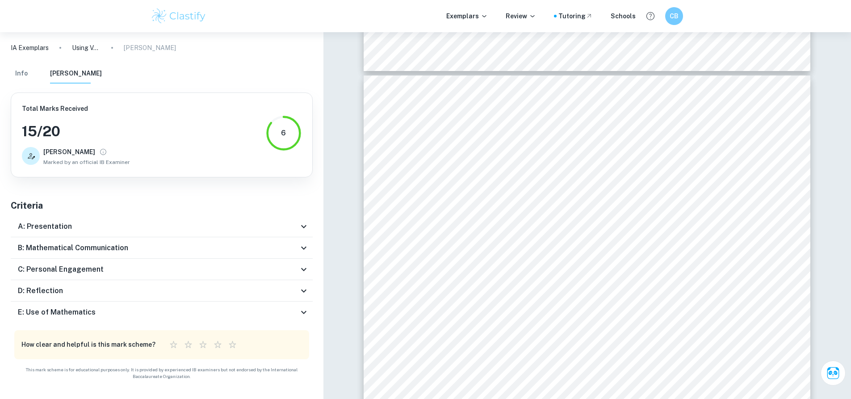
scroll to position [5736, 0]
click at [303, 308] on icon at bounding box center [303, 312] width 11 height 11
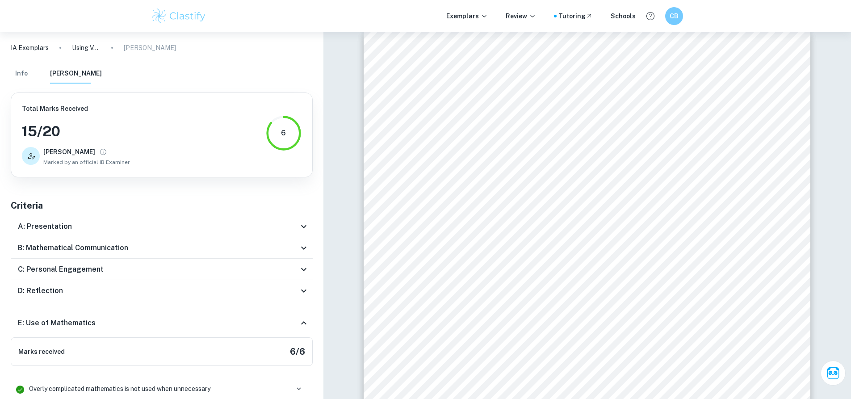
click at [307, 321] on icon at bounding box center [303, 323] width 11 height 11
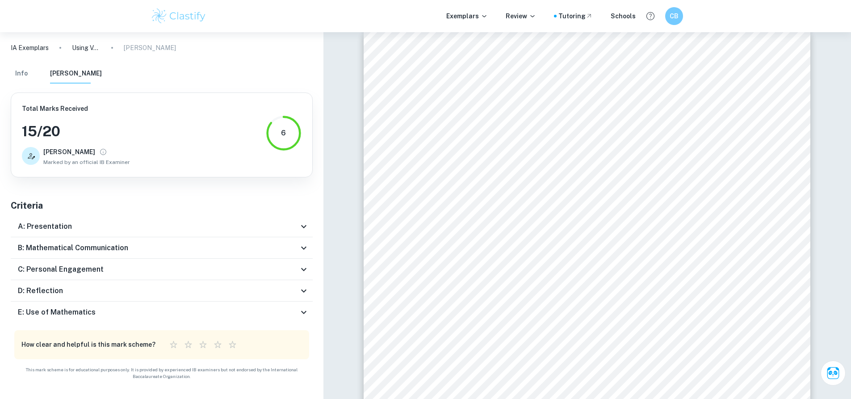
click at [299, 228] on icon at bounding box center [303, 226] width 11 height 11
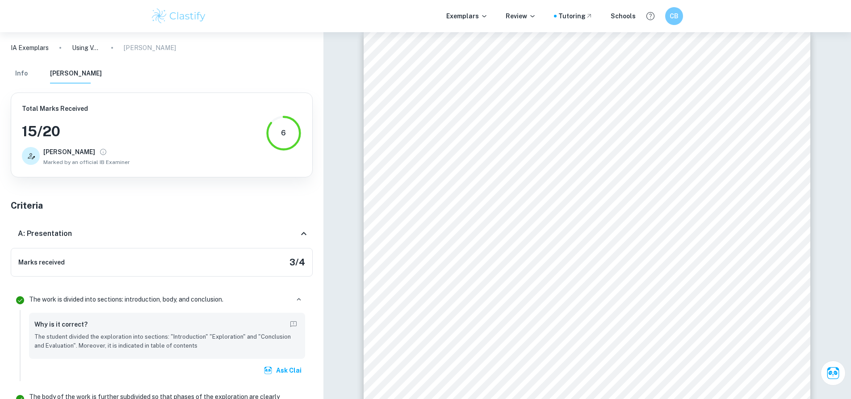
click at [305, 225] on div "A: Presentation" at bounding box center [162, 233] width 302 height 29
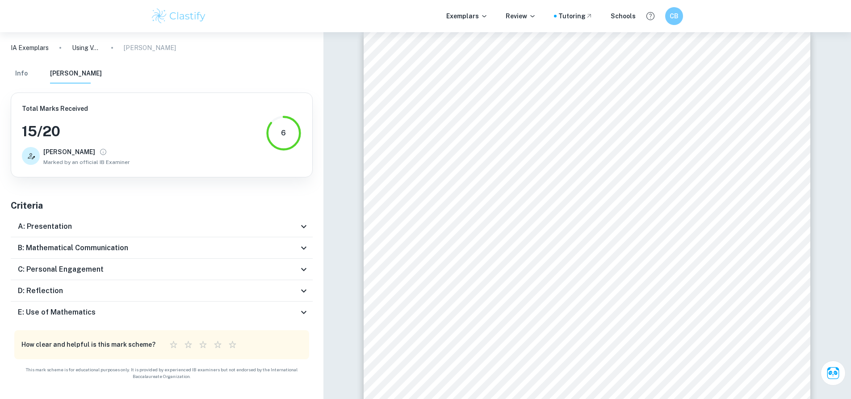
click at [302, 249] on icon at bounding box center [303, 248] width 11 height 11
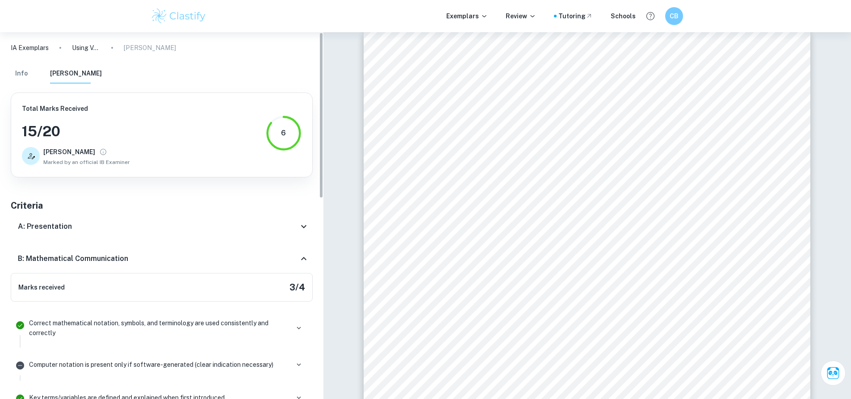
click at [304, 254] on icon at bounding box center [303, 258] width 11 height 11
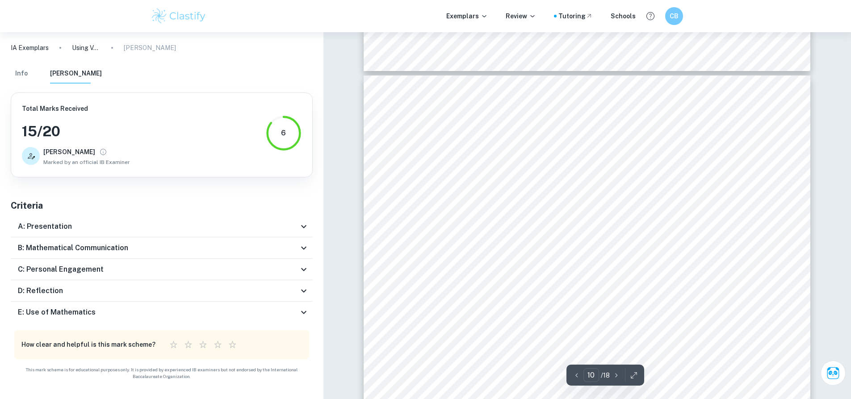
scroll to position [5826, 0]
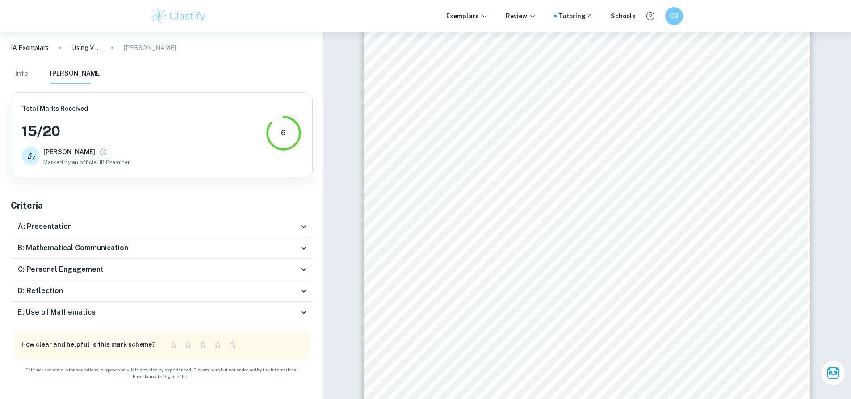
click at [304, 287] on icon at bounding box center [303, 290] width 11 height 11
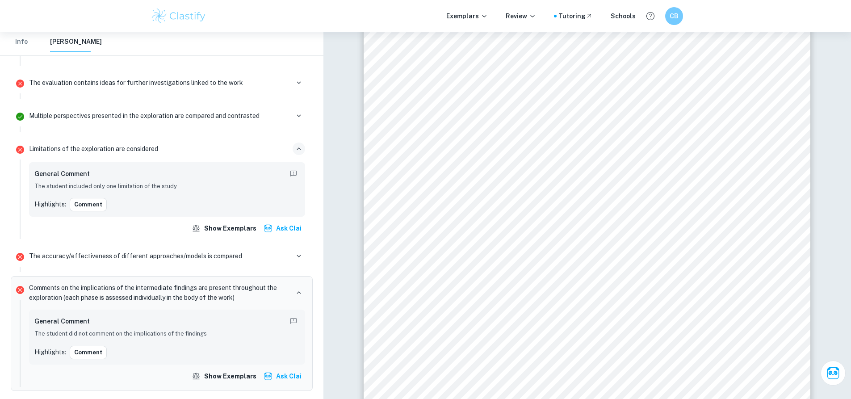
scroll to position [180, 0]
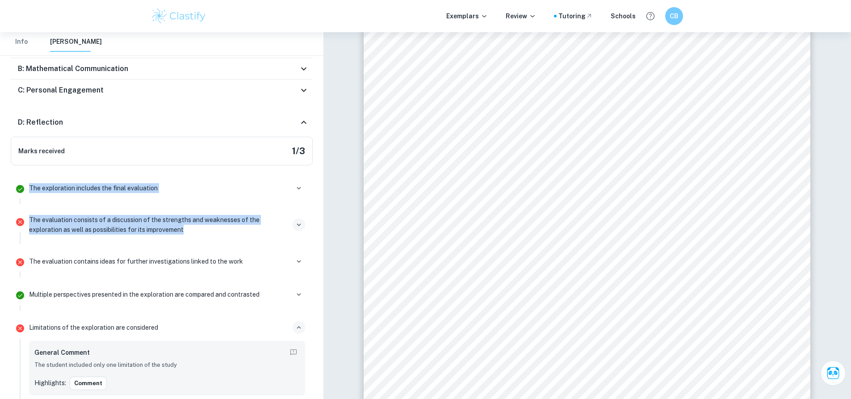
drag, startPoint x: 29, startPoint y: 184, endPoint x: 208, endPoint y: 233, distance: 185.5
click at [208, 233] on ul "The exploration includes the final evaluation The evaluation consists of a disc…" at bounding box center [162, 405] width 302 height 466
click at [53, 188] on p "The exploration includes the final evaluation" at bounding box center [93, 188] width 129 height 10
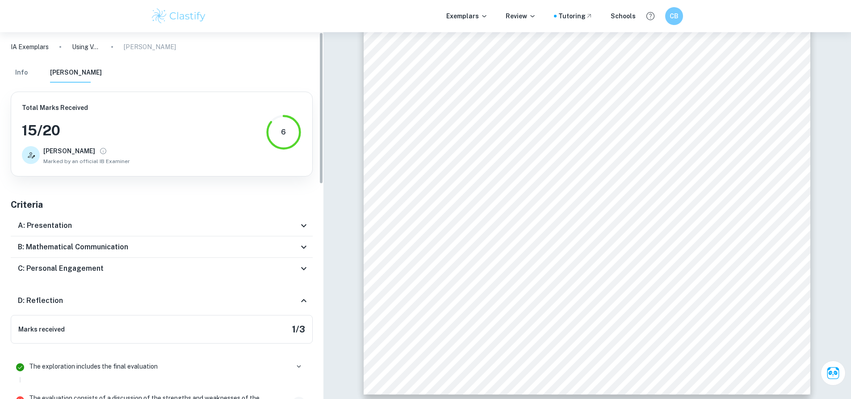
scroll to position [0, 0]
click at [311, 270] on div "C: Personal Engagement" at bounding box center [162, 269] width 302 height 21
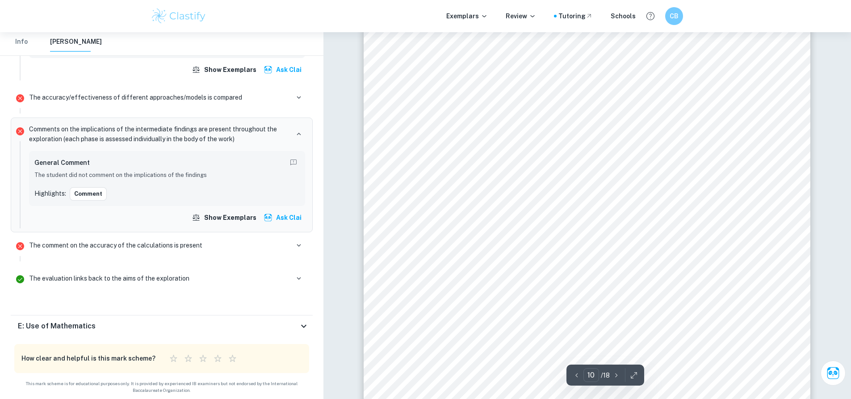
scroll to position [6183, 0]
type input "14"
